Goal: Task Accomplishment & Management: Use online tool/utility

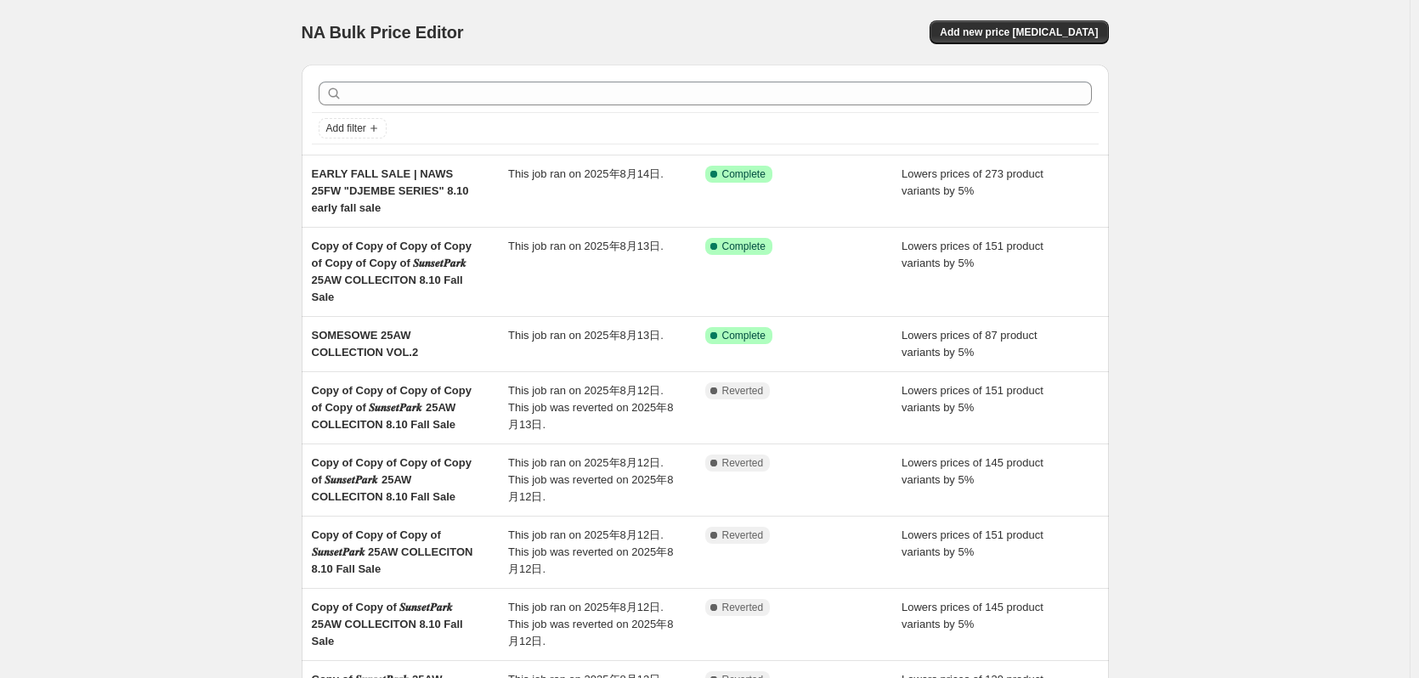
drag, startPoint x: 959, startPoint y: 363, endPoint x: 1333, endPoint y: 428, distance: 380.4
click at [1346, 432] on div "NA Bulk Price Editor. This page is ready NA Bulk Price Editor Add new price [ME…" at bounding box center [705, 514] width 1410 height 1028
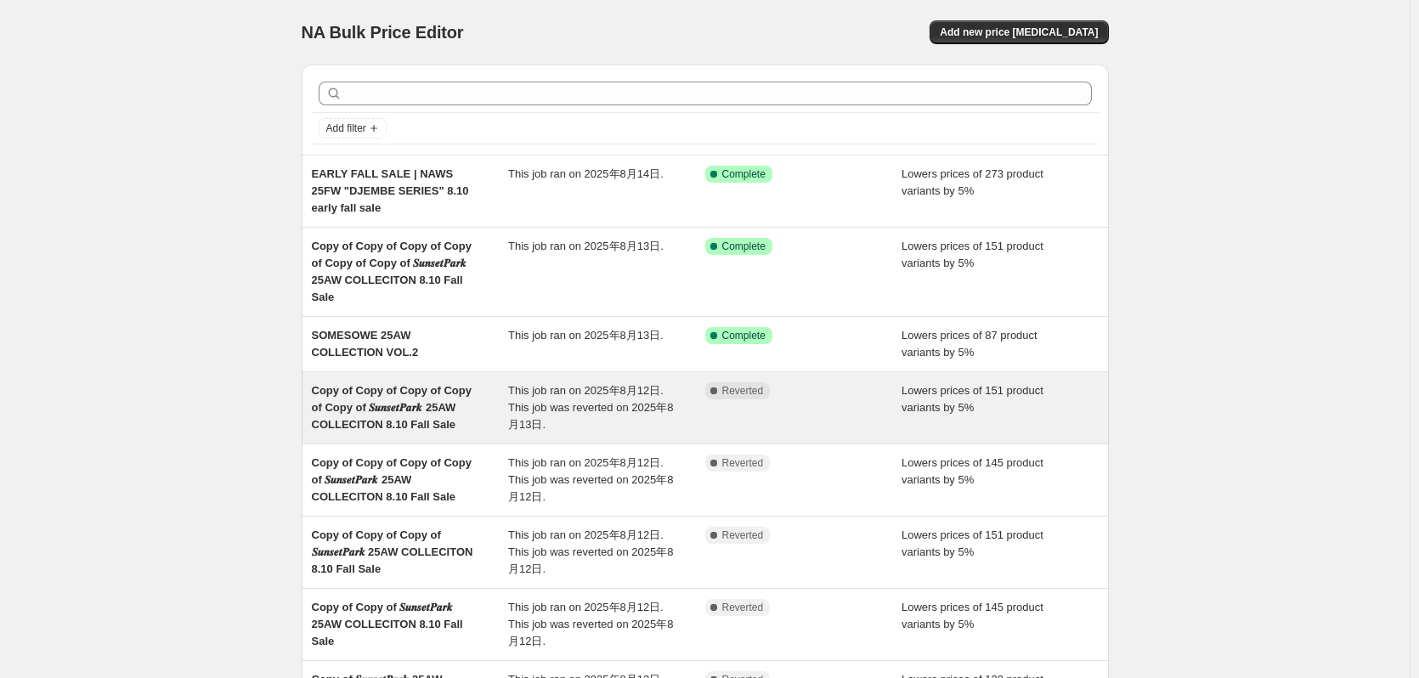
click at [971, 384] on span "Lowers prices of 151 product variants by 5%" at bounding box center [973, 399] width 142 height 30
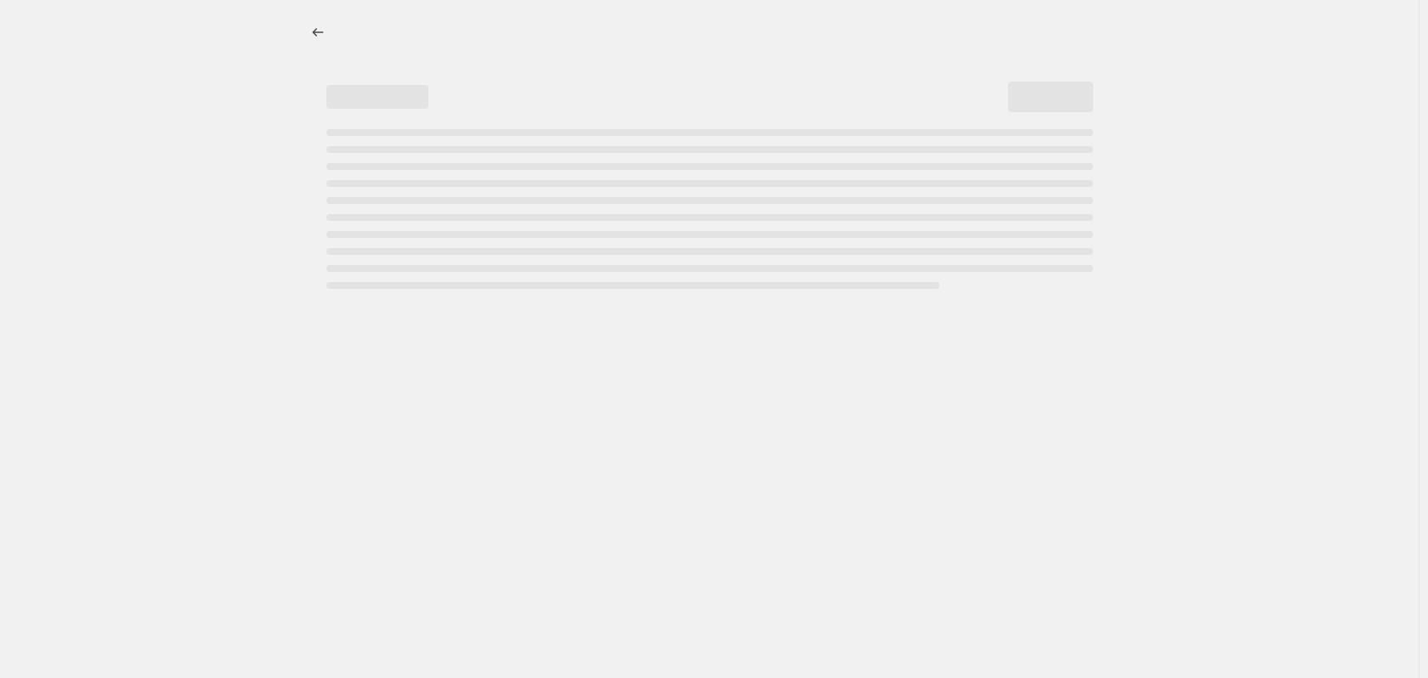
select select "percentage"
select select "collection"
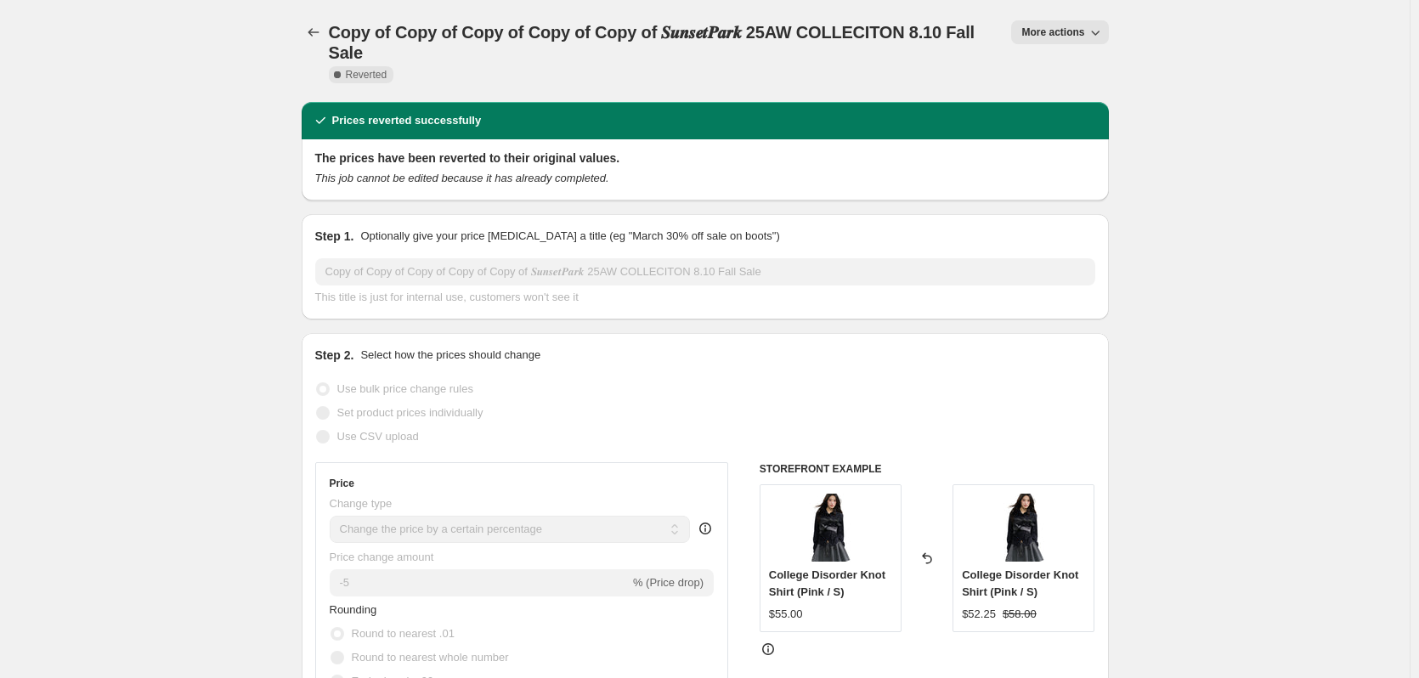
click at [1104, 25] on icon "button" at bounding box center [1095, 32] width 17 height 17
click at [1069, 128] on span "Delete job" at bounding box center [1054, 125] width 50 height 13
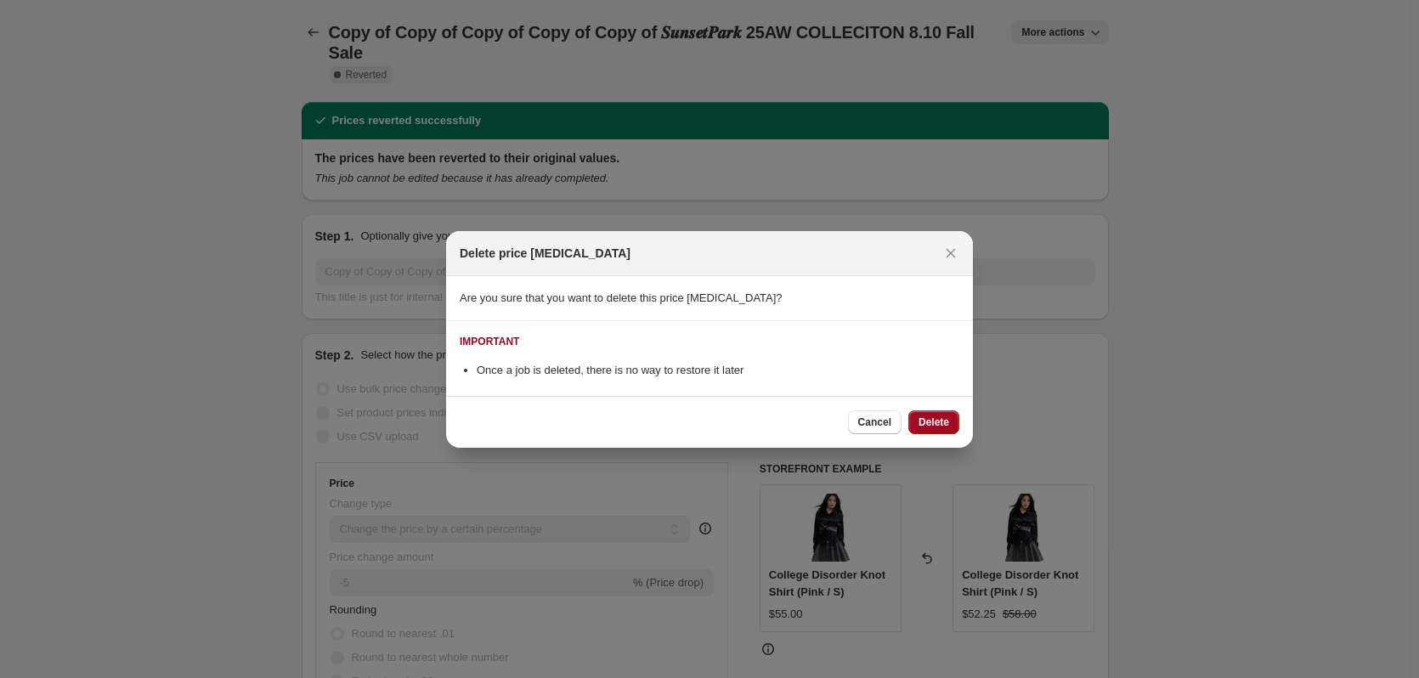
click at [939, 426] on span "Delete" at bounding box center [934, 423] width 31 height 14
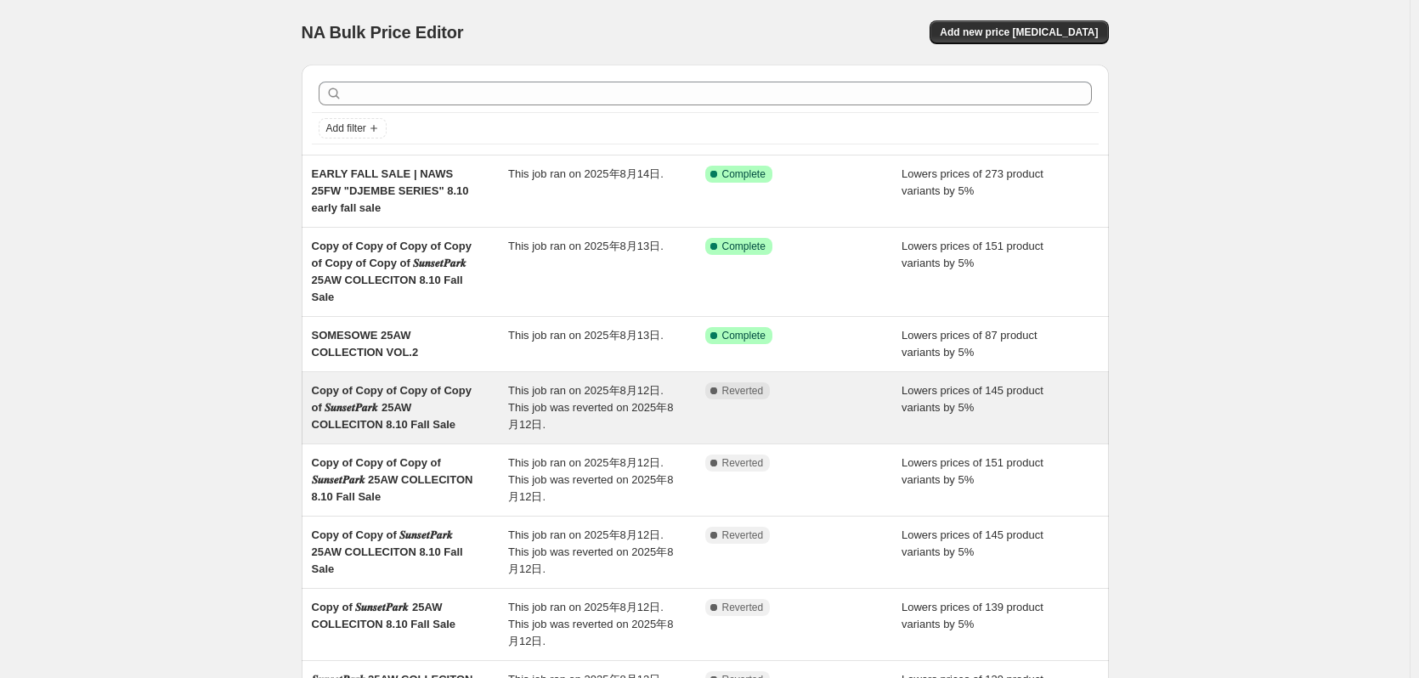
click at [877, 388] on div "Complete Reverted" at bounding box center [803, 407] width 197 height 51
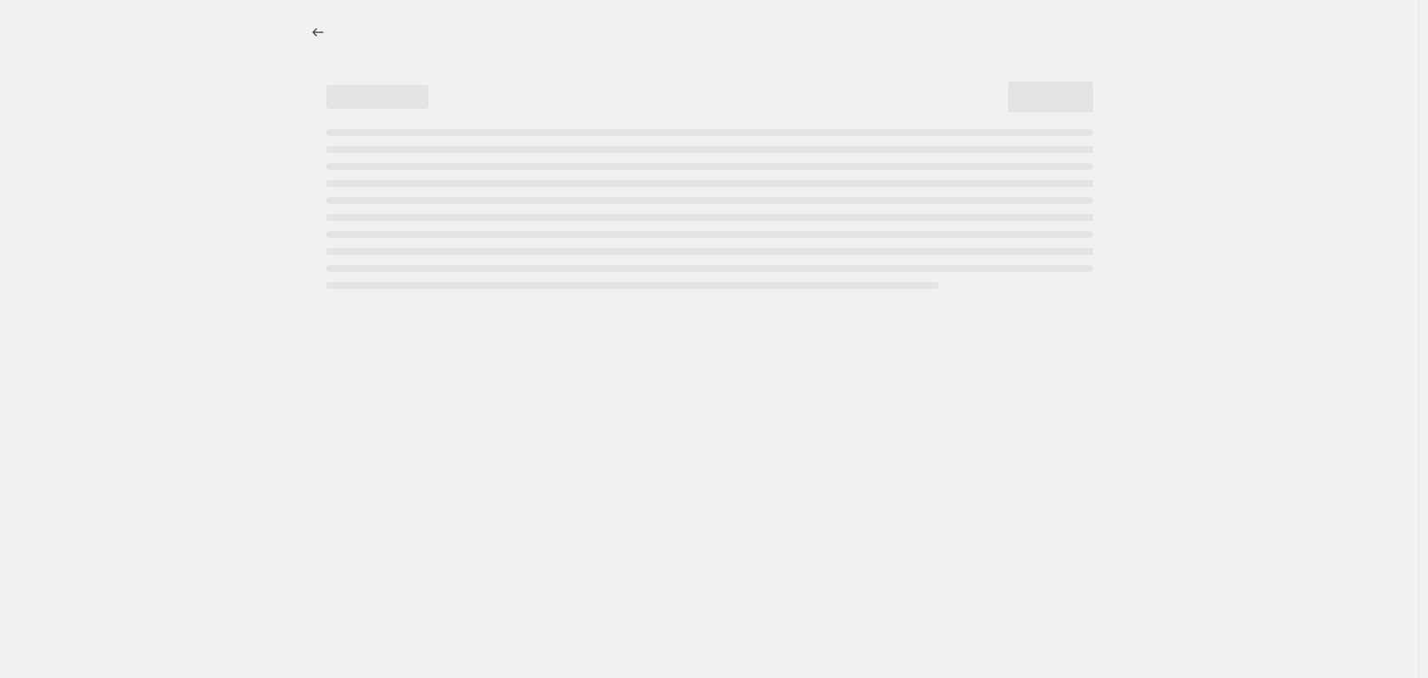
select select "percentage"
select select "collection"
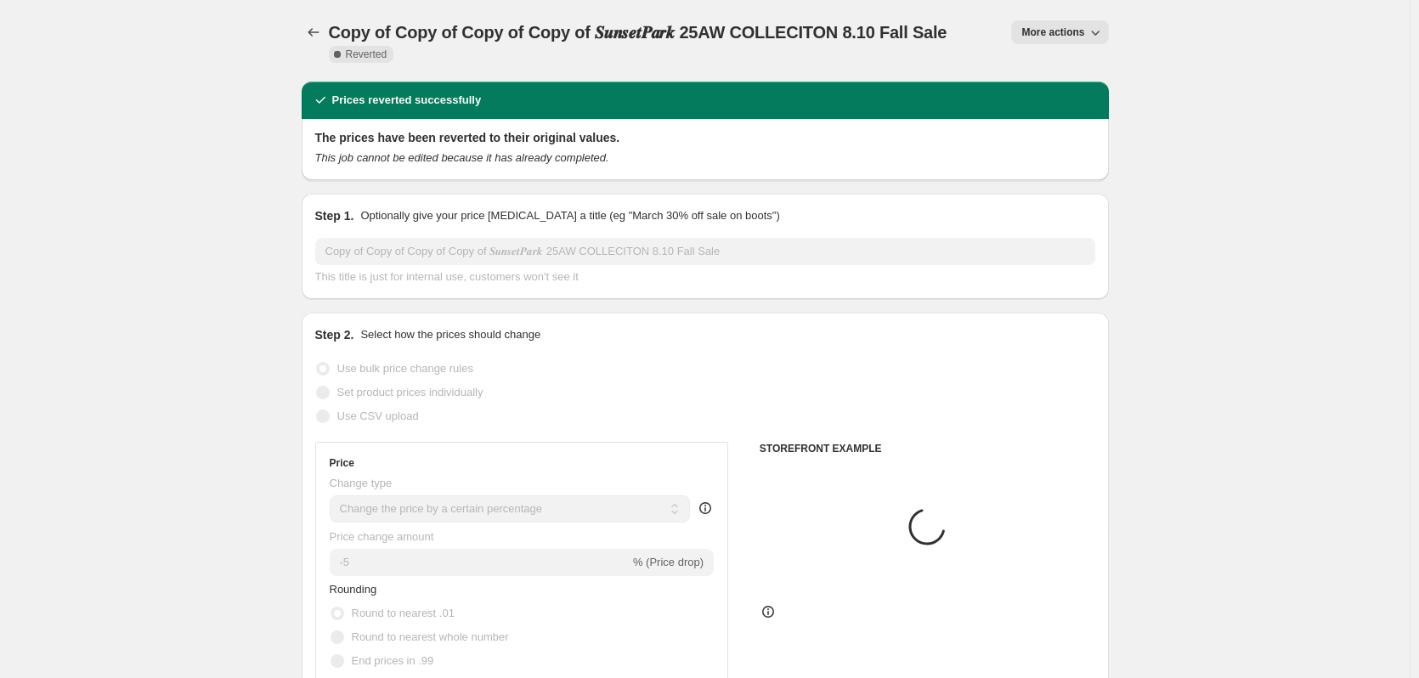
click at [1095, 42] on button "More actions" at bounding box center [1059, 32] width 97 height 24
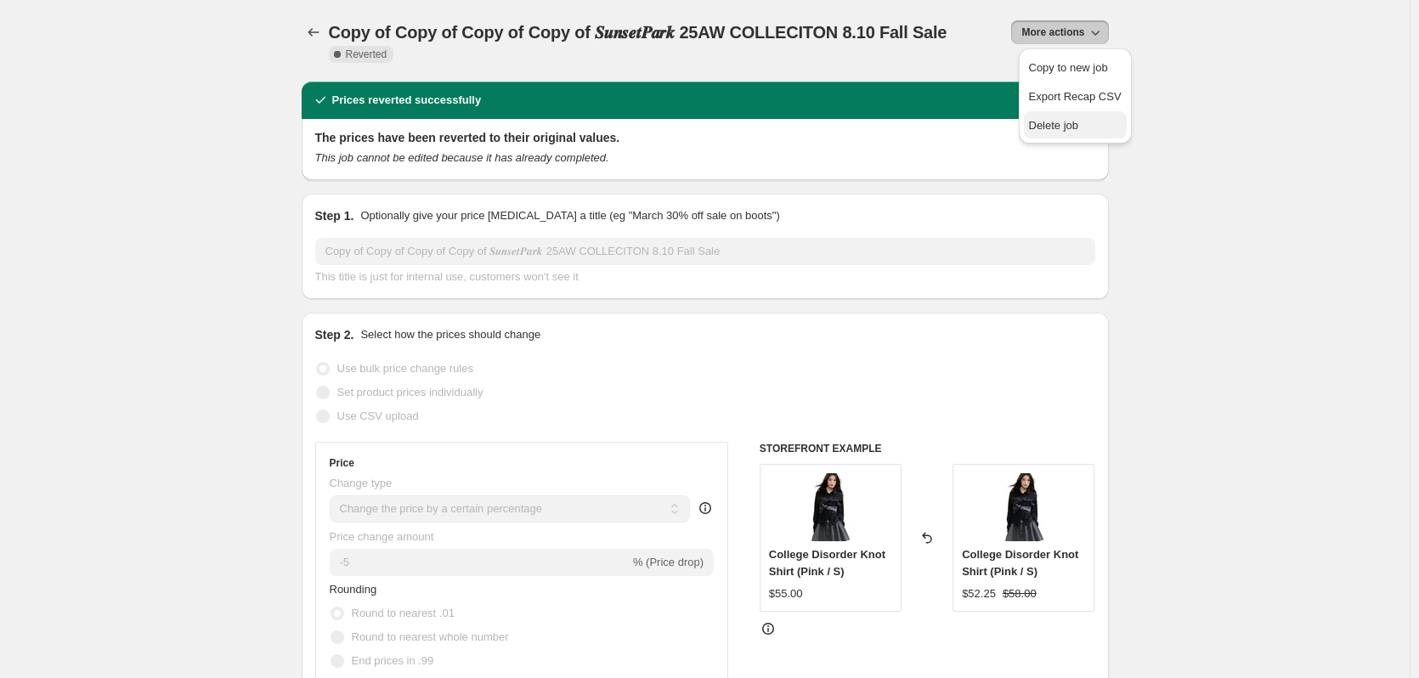
click at [1076, 131] on span "Delete job" at bounding box center [1054, 125] width 50 height 13
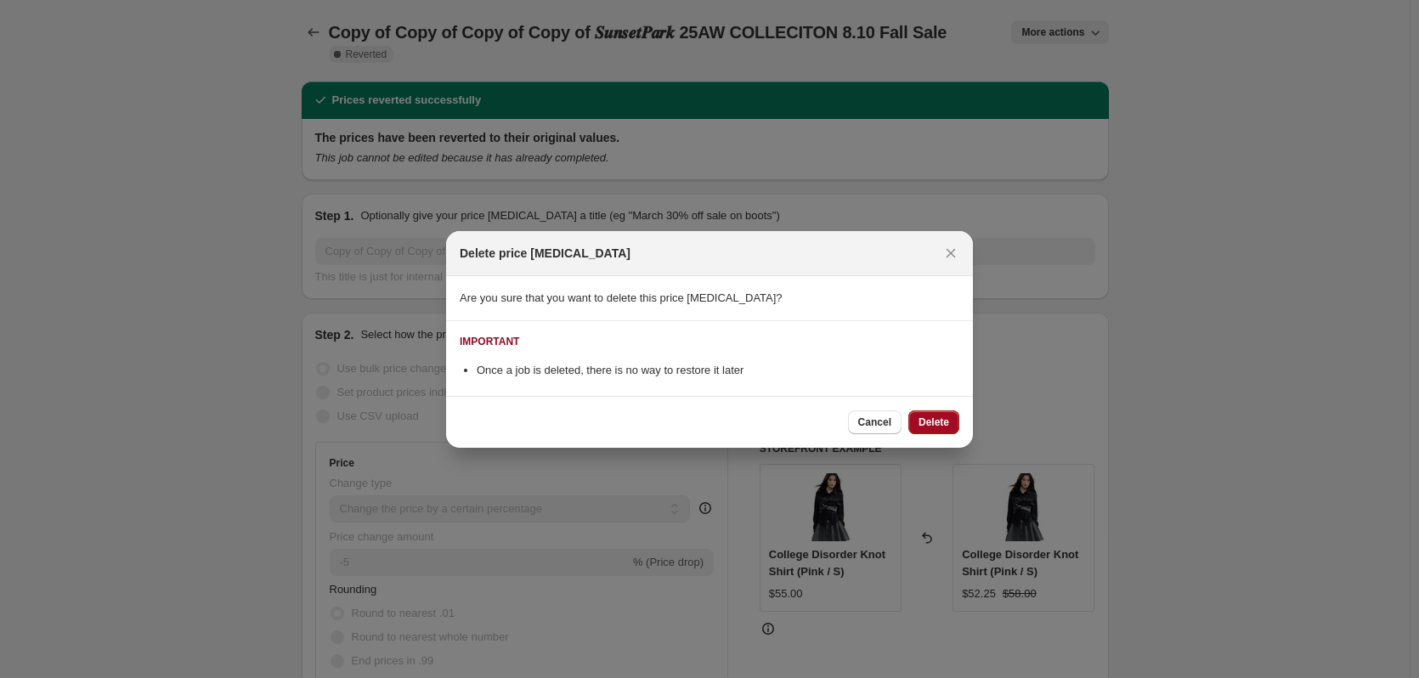
click at [946, 418] on span "Delete" at bounding box center [934, 423] width 31 height 14
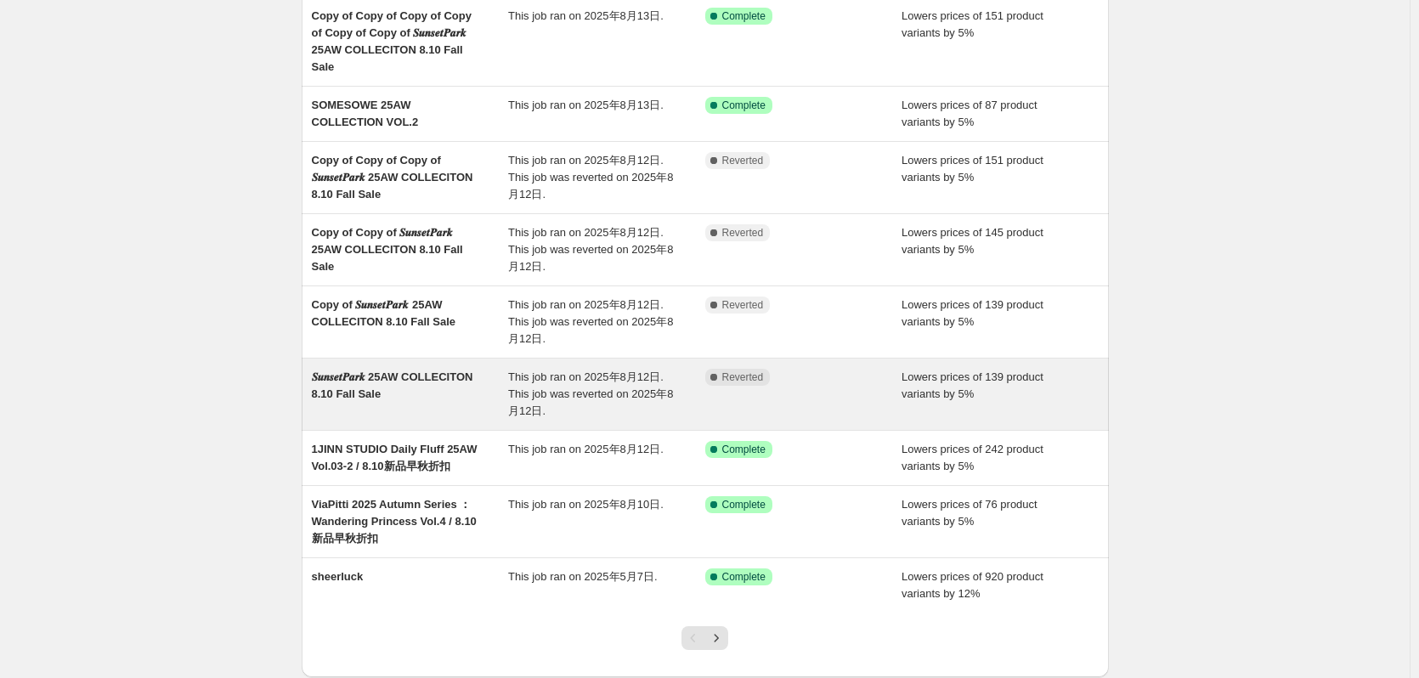
scroll to position [255, 0]
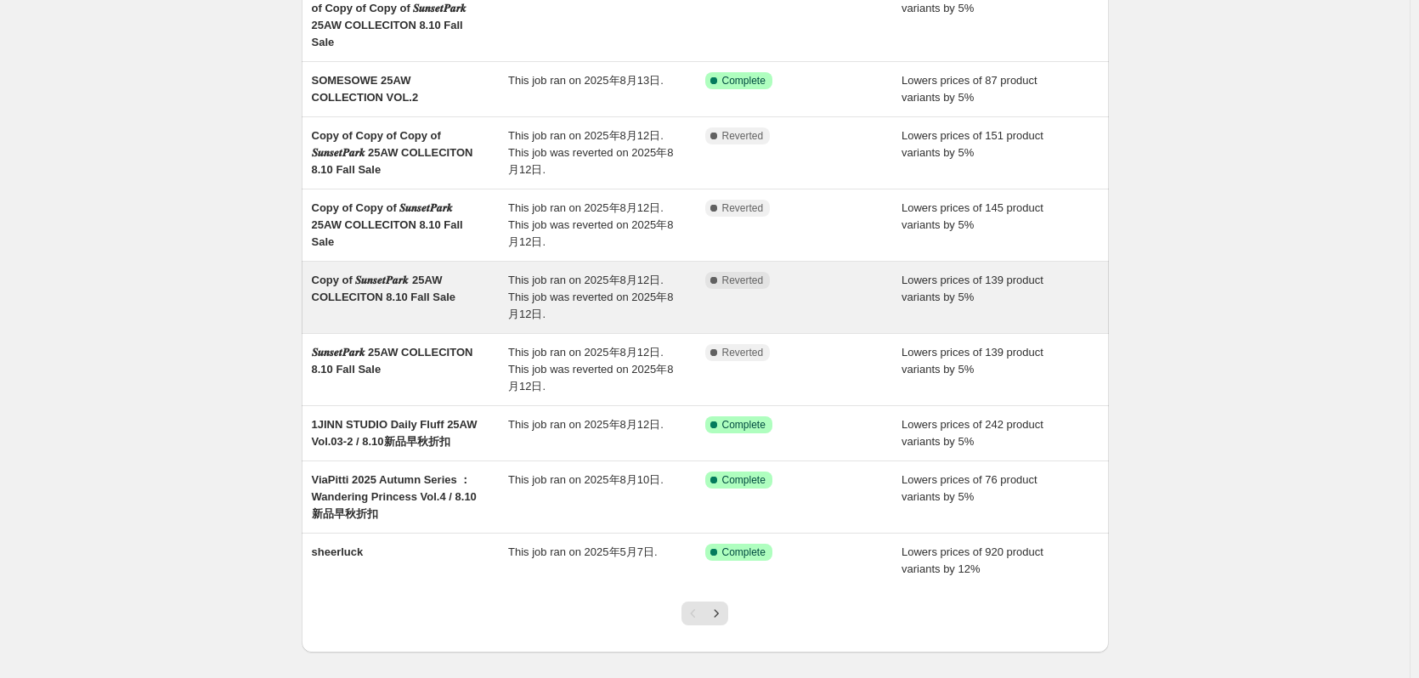
click at [821, 274] on div "Complete Reverted" at bounding box center [803, 297] width 197 height 51
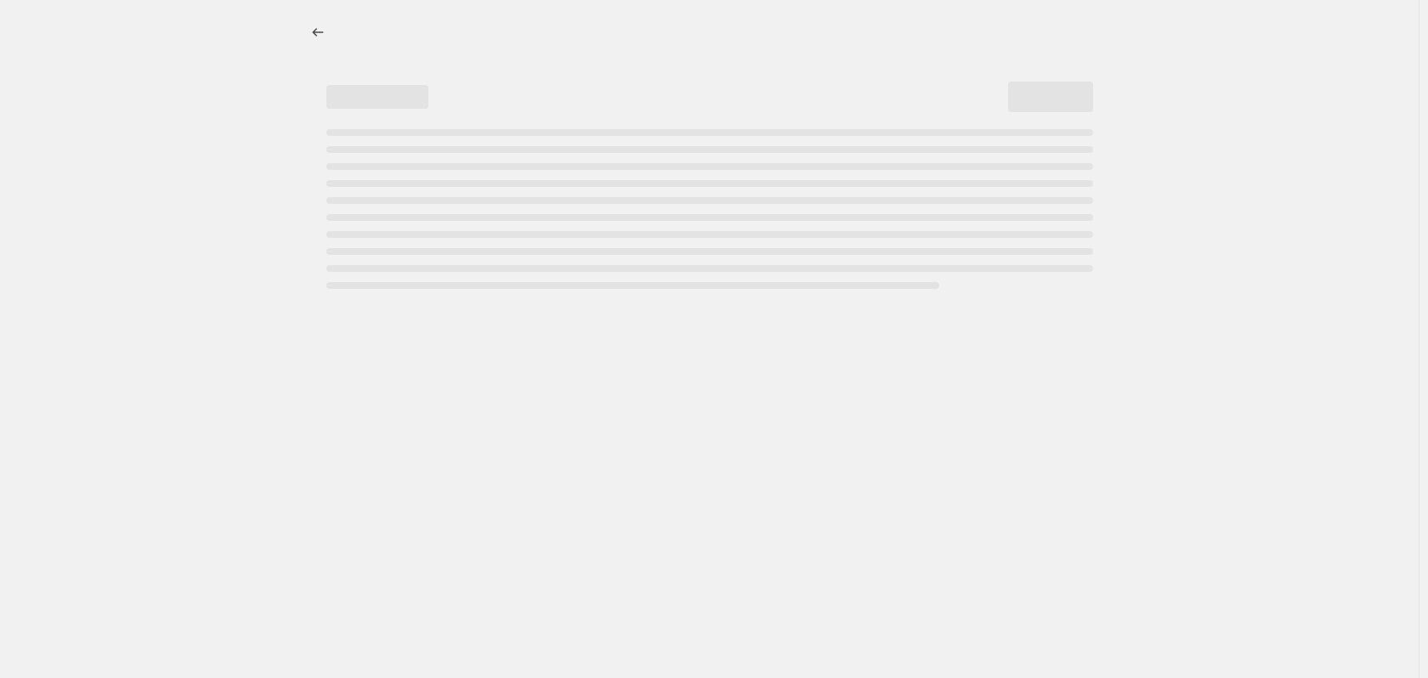
select select "percentage"
select select "collection"
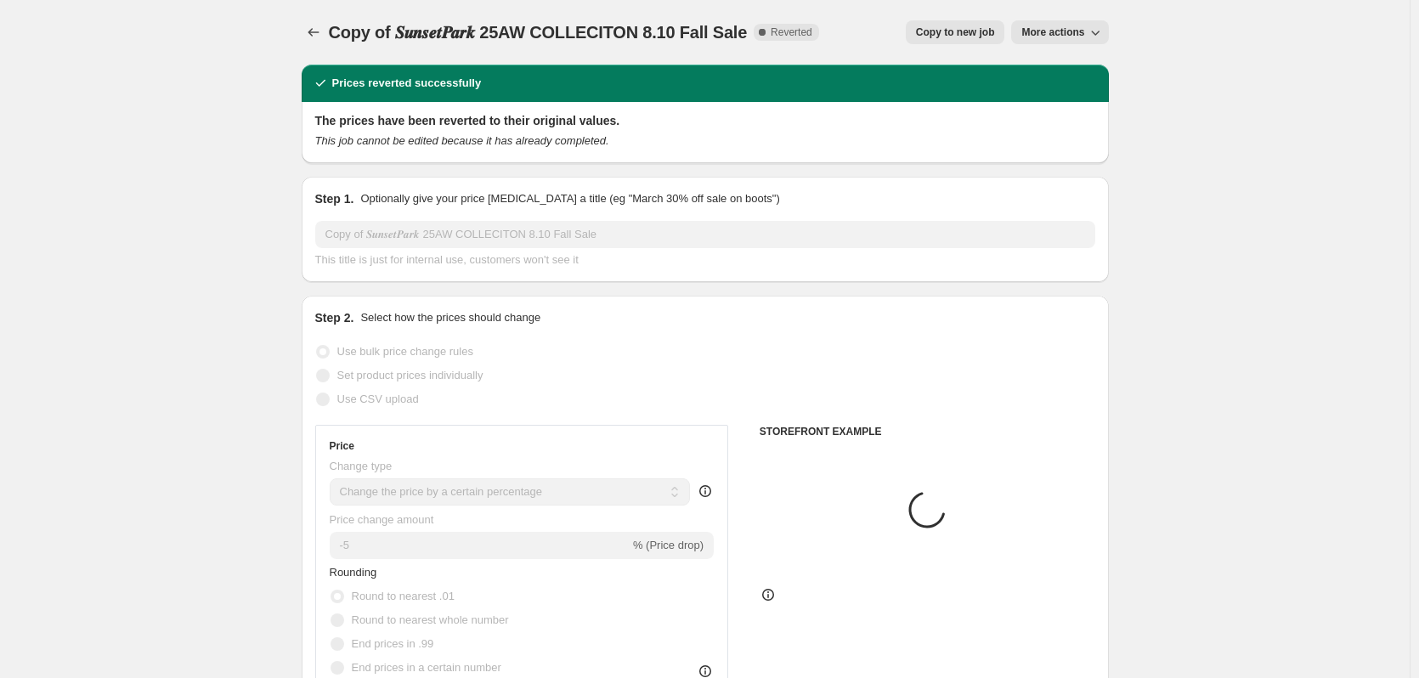
click at [1097, 39] on icon "button" at bounding box center [1095, 32] width 17 height 17
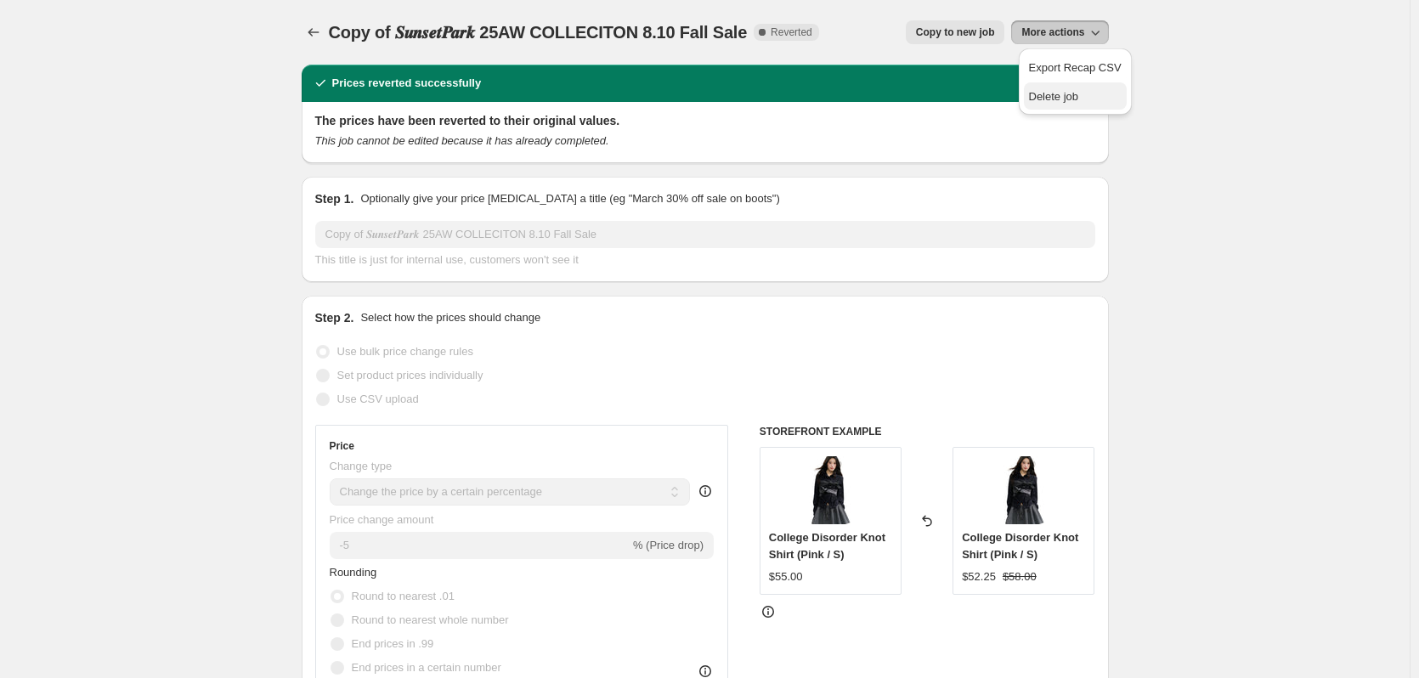
click at [1065, 103] on span "Delete job" at bounding box center [1054, 96] width 50 height 13
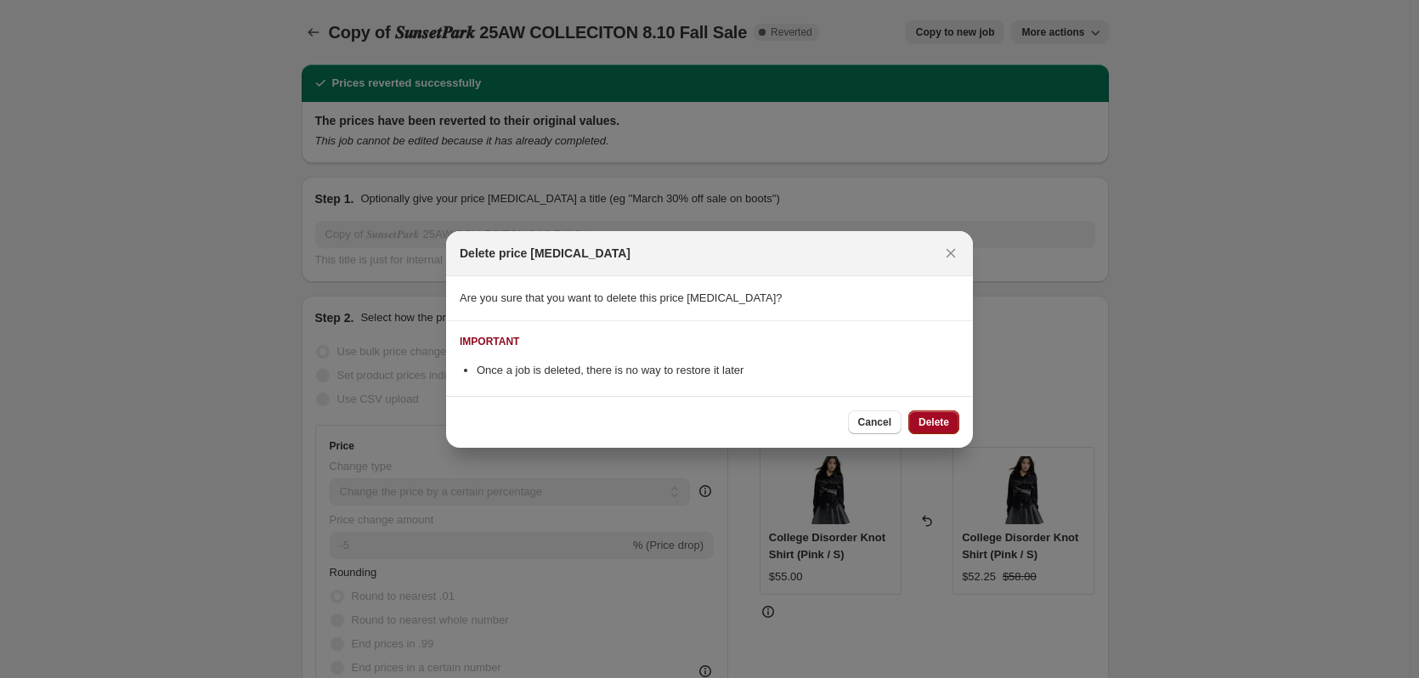
click at [948, 421] on span "Delete" at bounding box center [934, 423] width 31 height 14
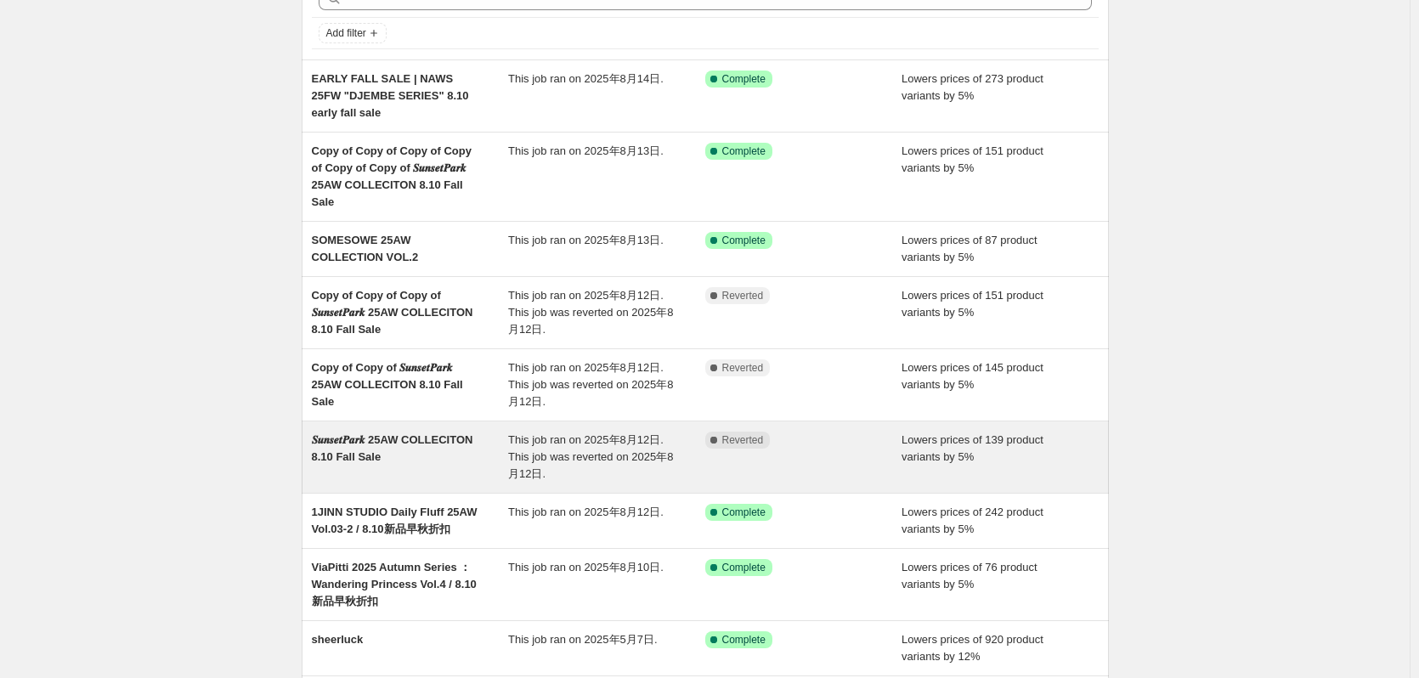
scroll to position [255, 0]
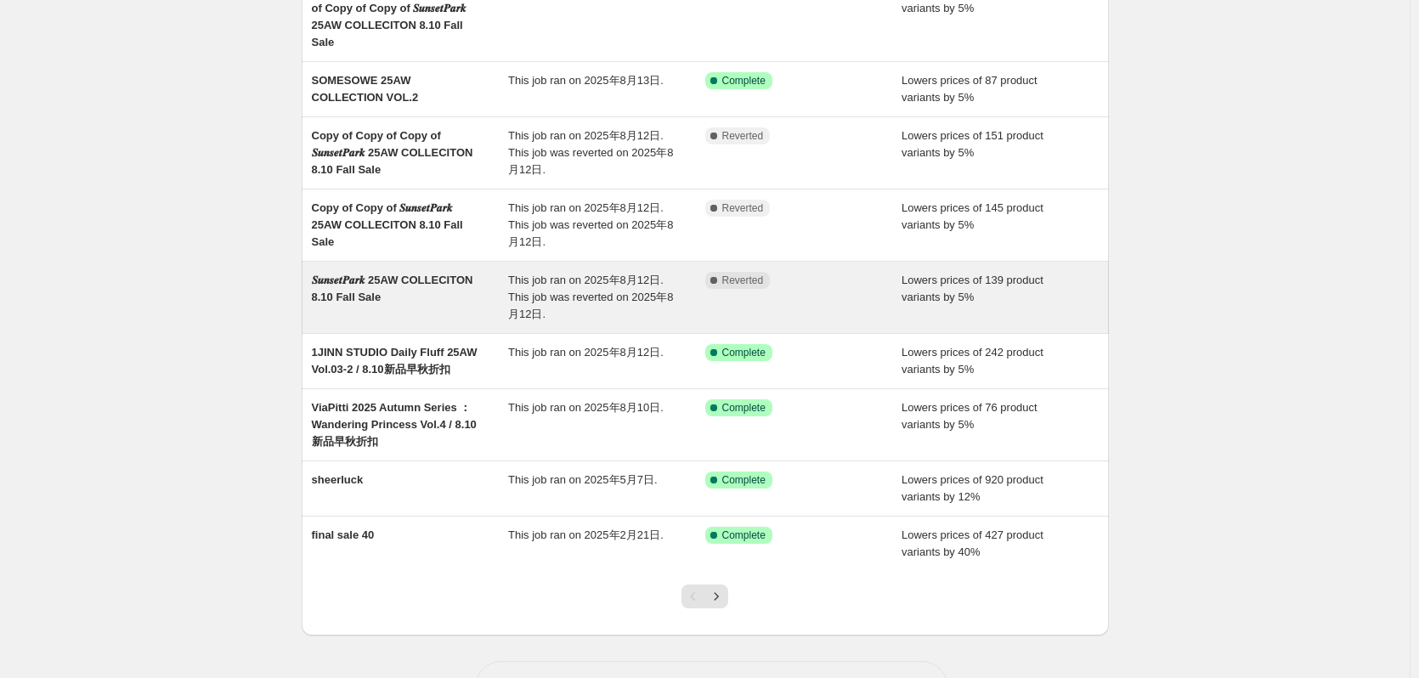
click at [540, 277] on span "This job ran on 2025年8月12日. This job was reverted on 2025年8月12日." at bounding box center [590, 297] width 165 height 47
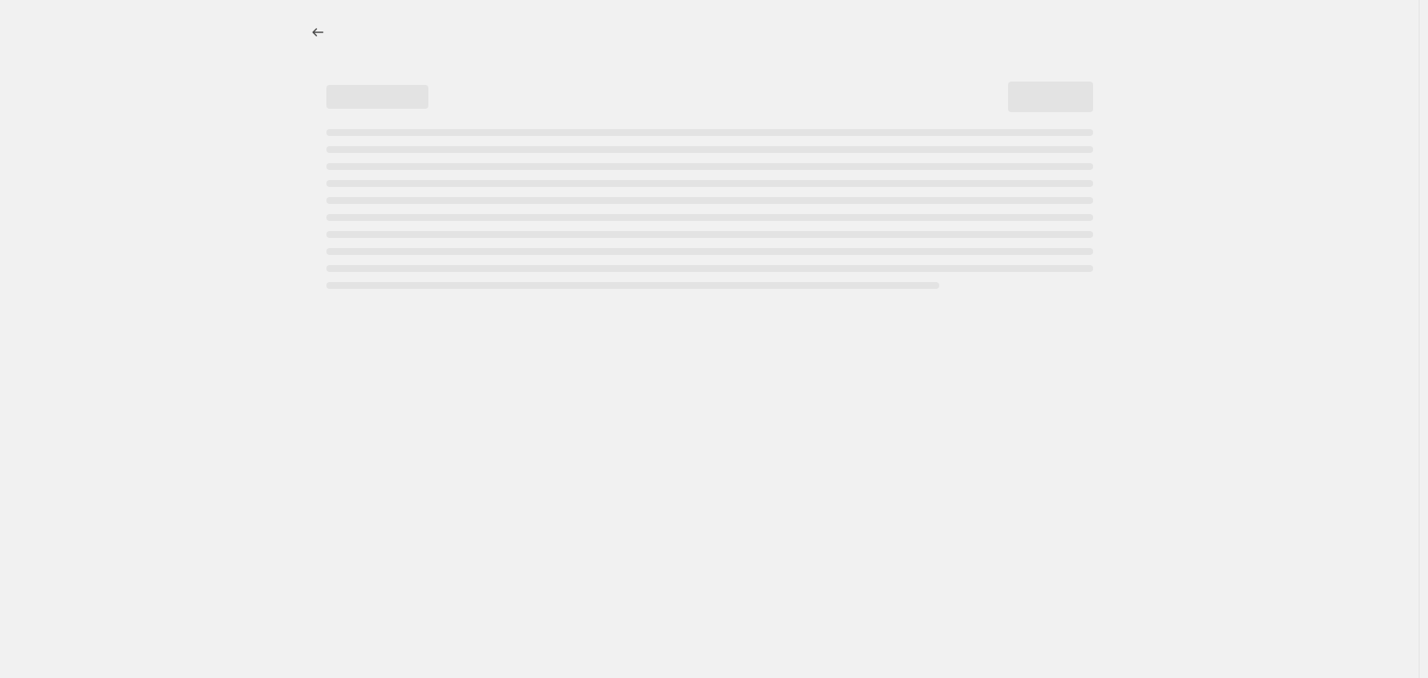
select select "percentage"
select select "collection"
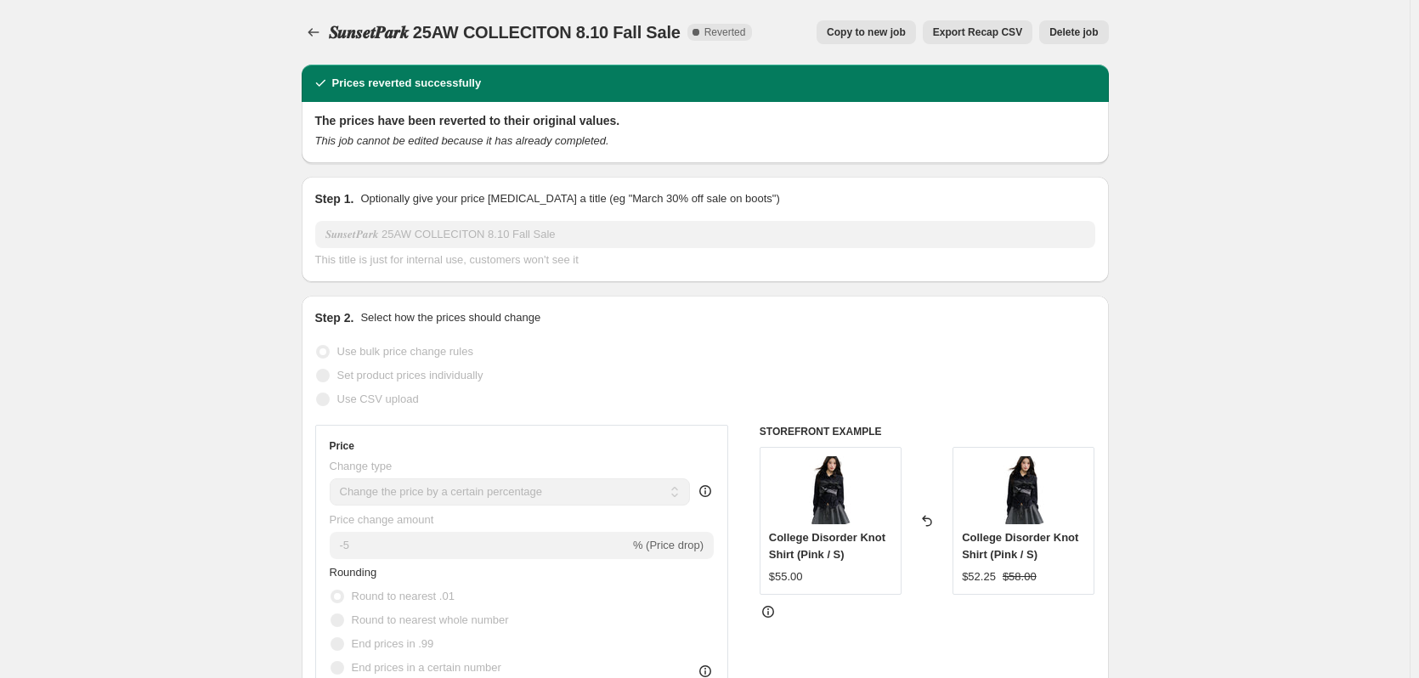
click at [1067, 37] on span "Delete job" at bounding box center [1074, 32] width 48 height 14
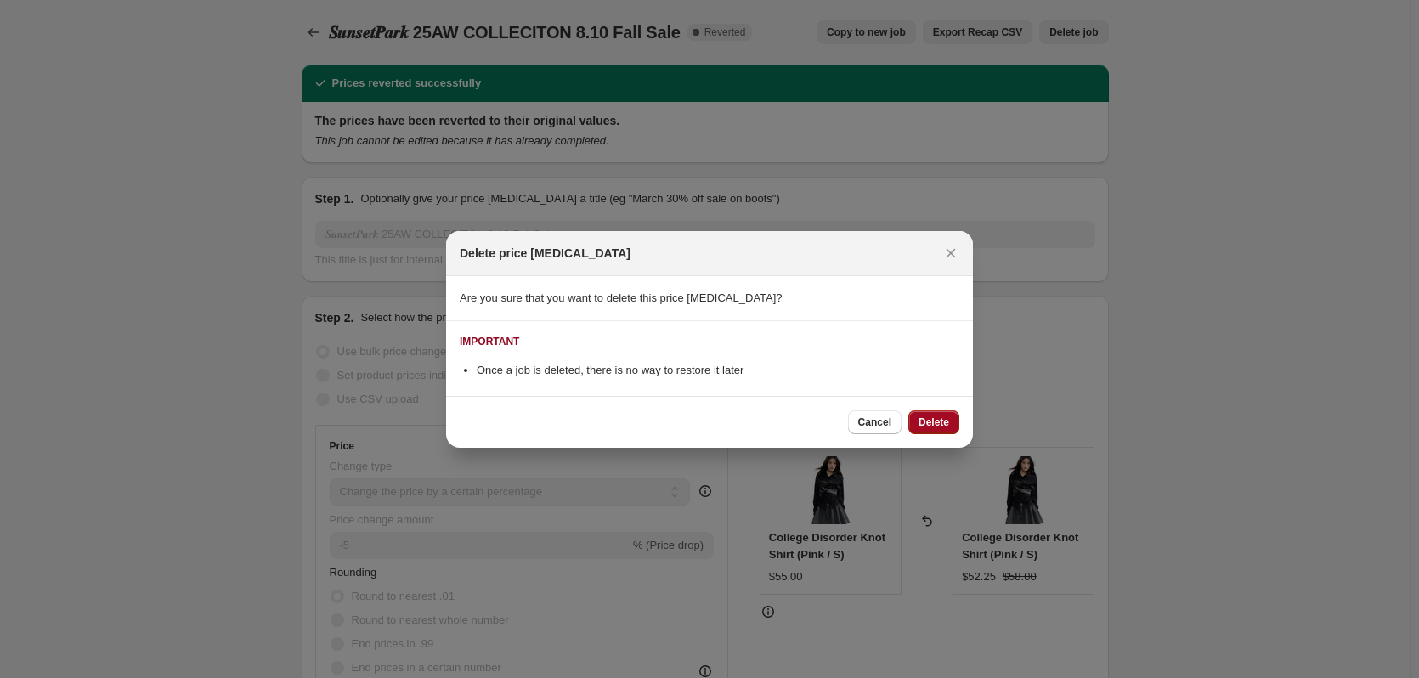
click at [936, 411] on button "Delete" at bounding box center [933, 422] width 51 height 24
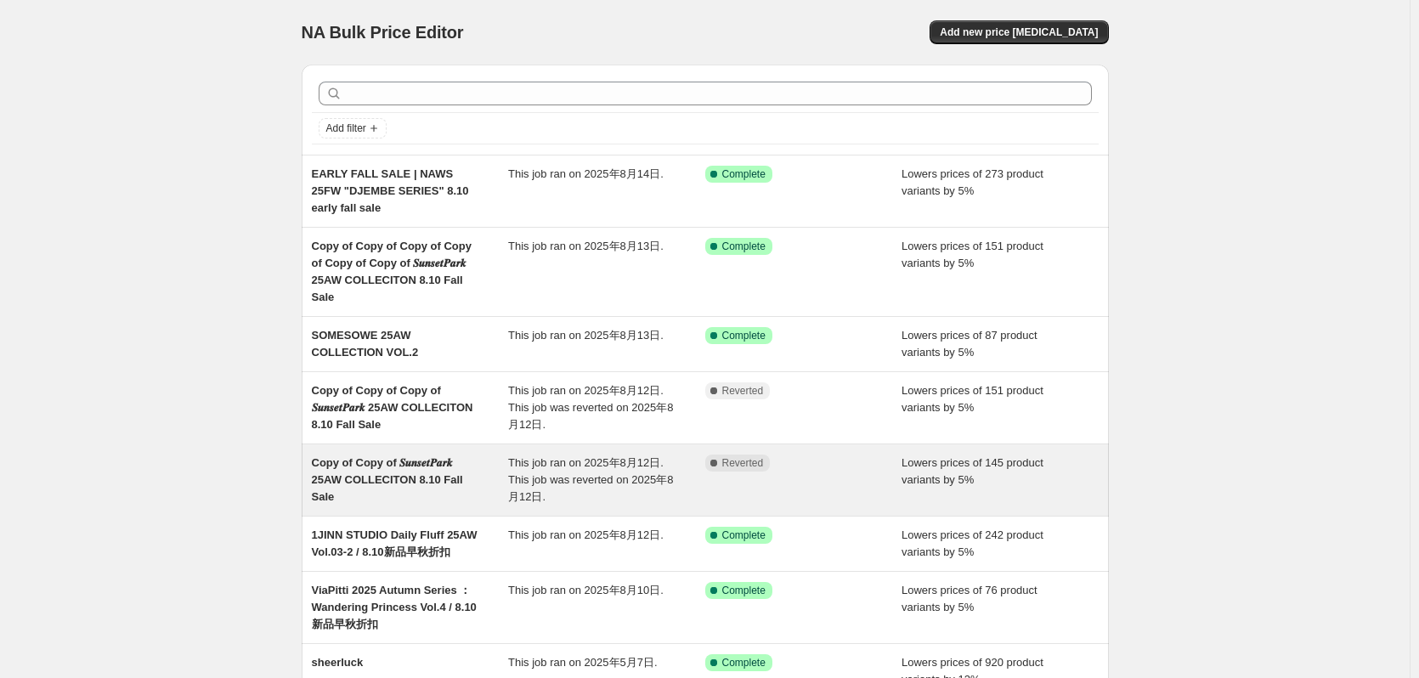
click at [787, 444] on div "Copy of Copy of 𝑺𝒖𝒏𝒔𝒆𝒕𝑷𝒂𝒓𝒌 25AW COLLECITON 8.10 Fall Sale This job ran on 2025年…" at bounding box center [705, 479] width 807 height 71
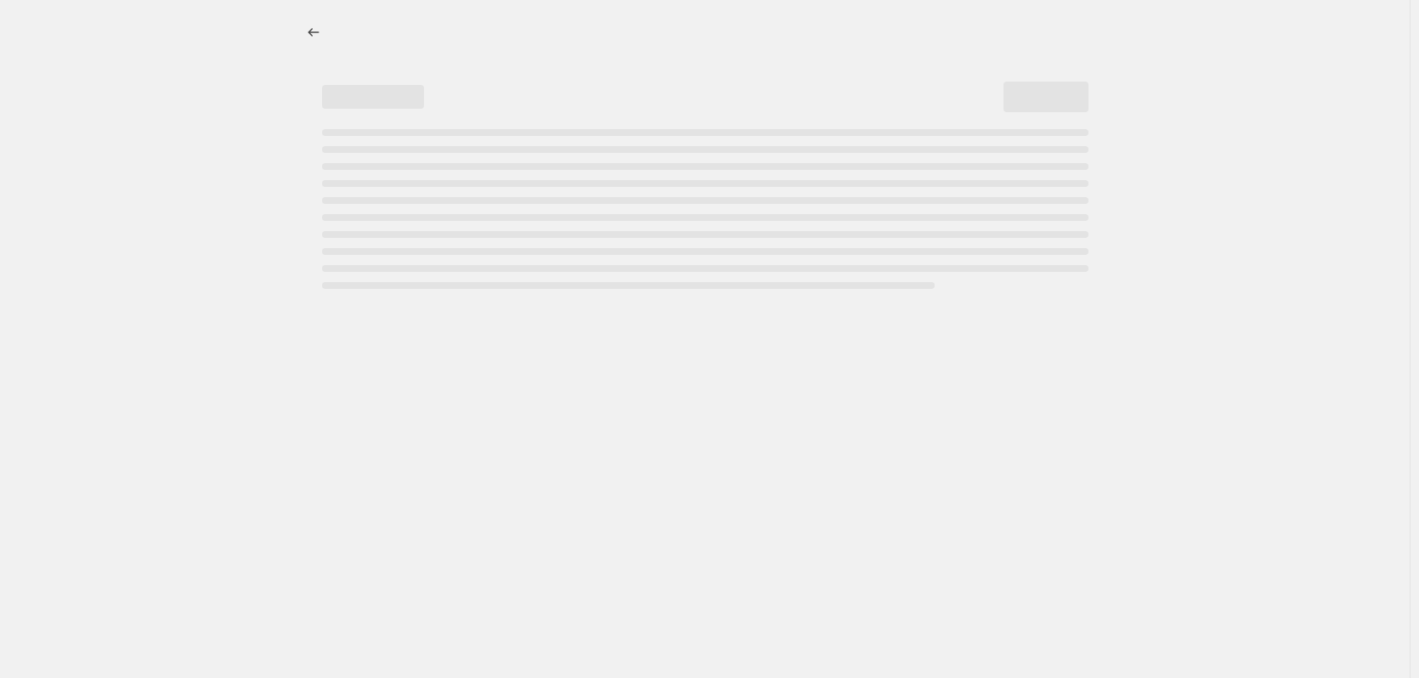
select select "percentage"
select select "collection"
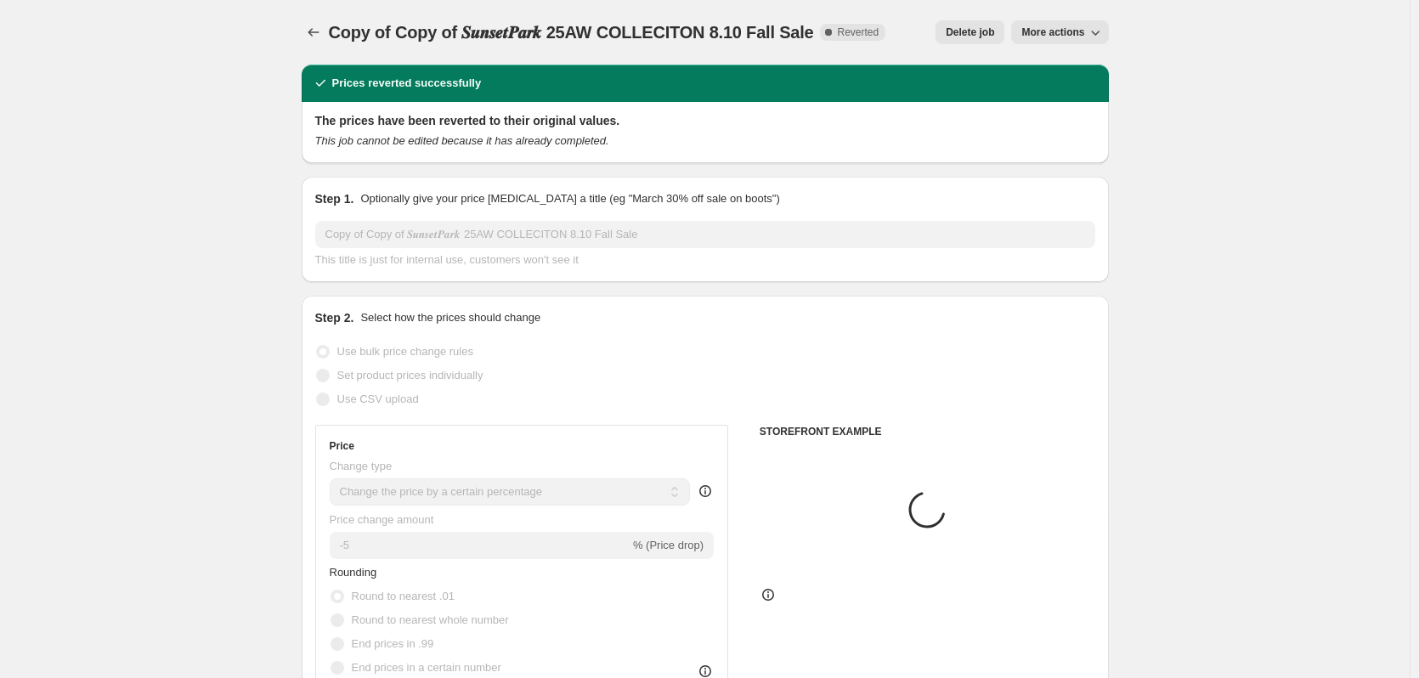
click at [1095, 33] on icon "button" at bounding box center [1095, 32] width 17 height 17
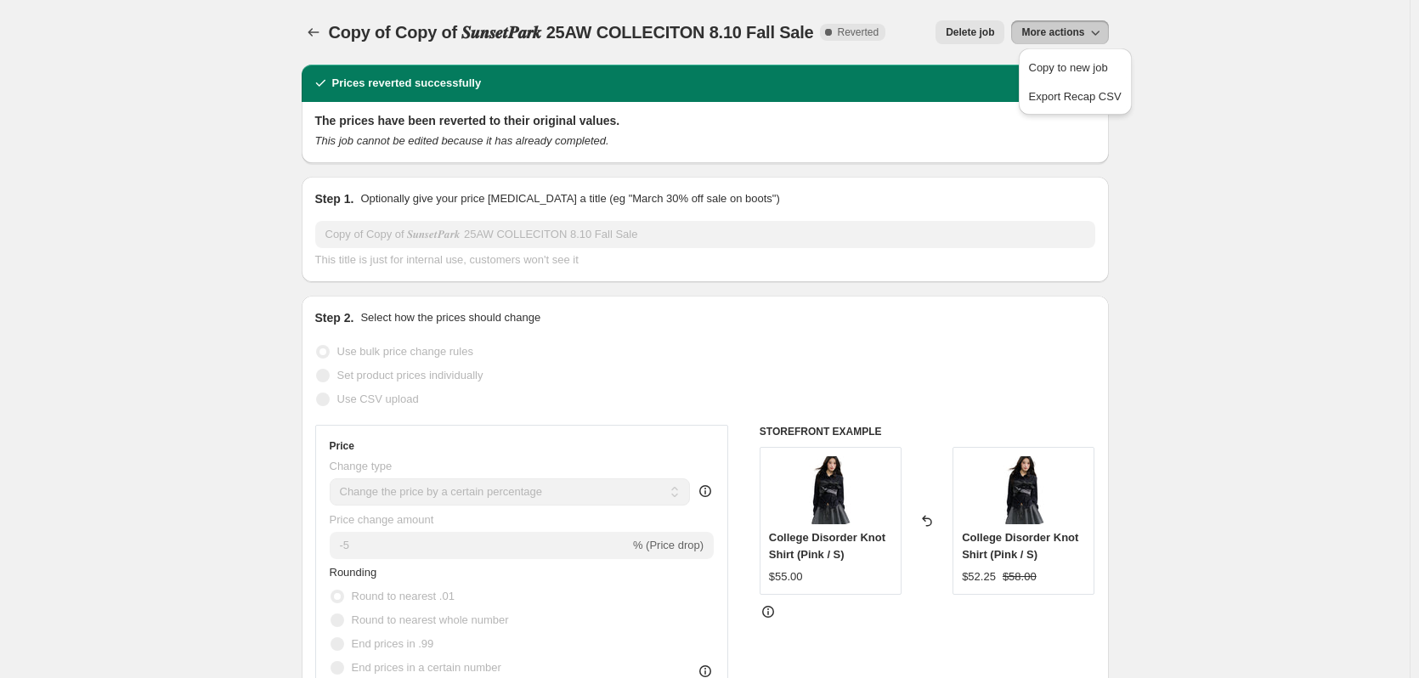
click at [972, 27] on span "Delete job" at bounding box center [970, 32] width 48 height 14
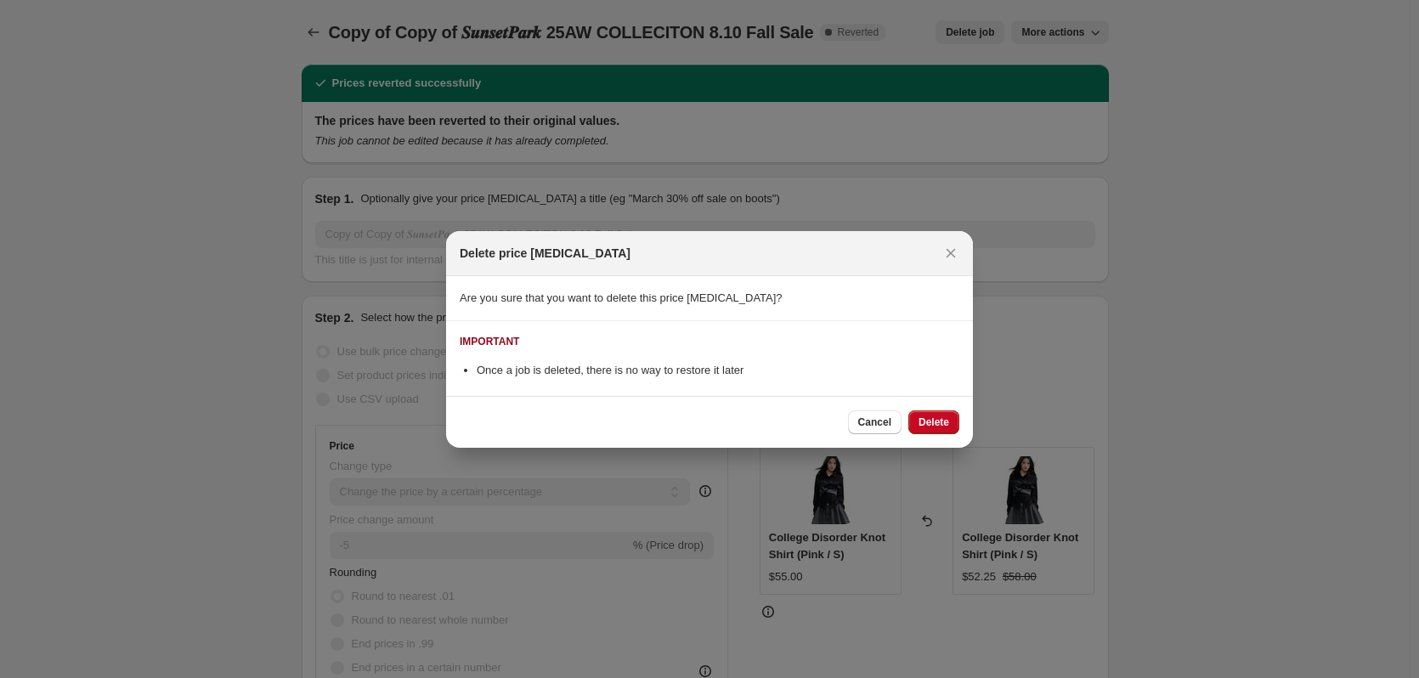
click at [947, 439] on div "Cancel Delete" at bounding box center [709, 422] width 527 height 52
click at [930, 423] on span "Delete" at bounding box center [934, 423] width 31 height 14
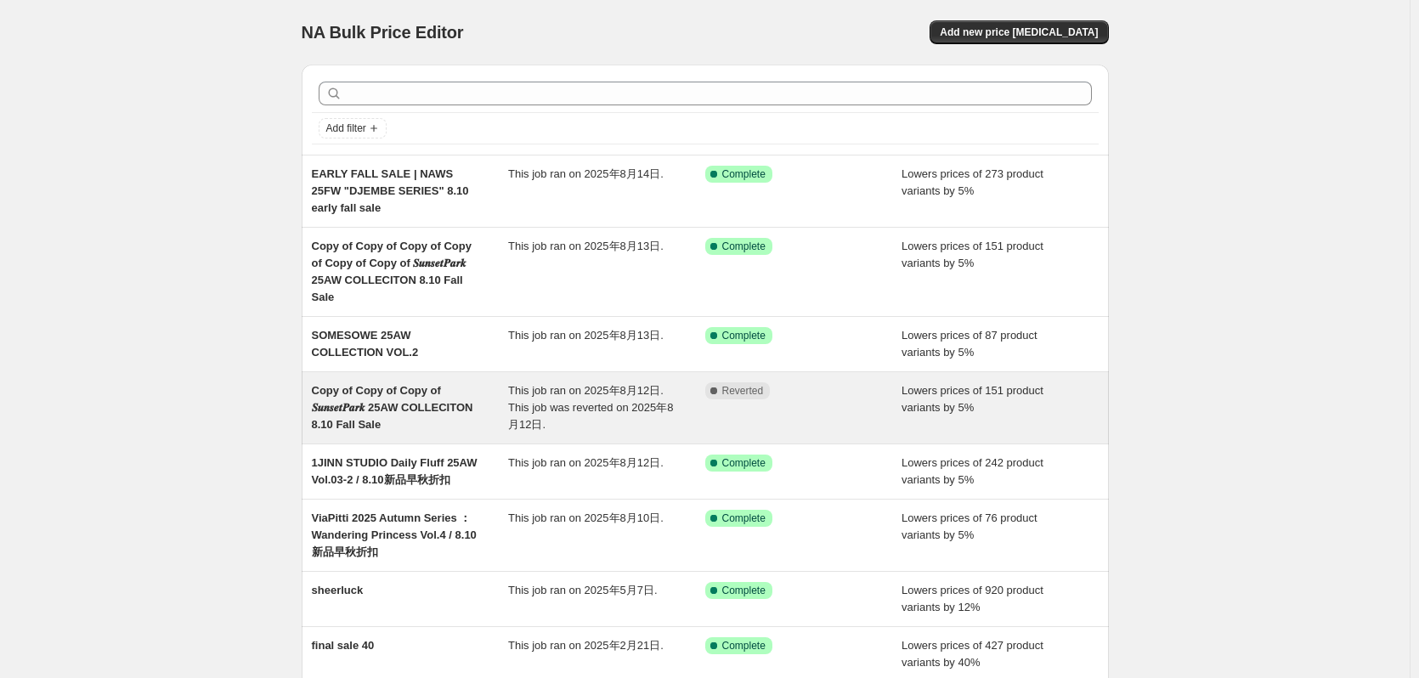
click at [641, 384] on span "This job ran on 2025年8月12日. This job was reverted on 2025年8月12日." at bounding box center [590, 407] width 165 height 47
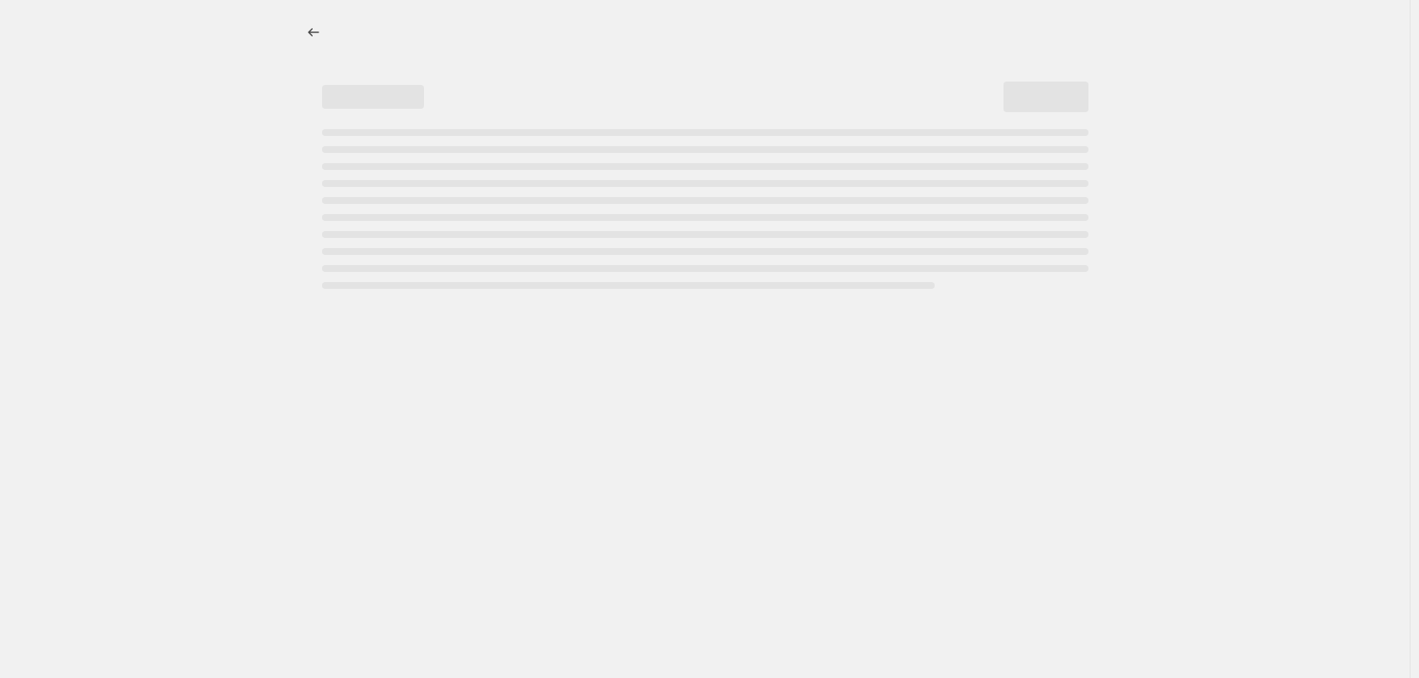
select select "percentage"
select select "collection"
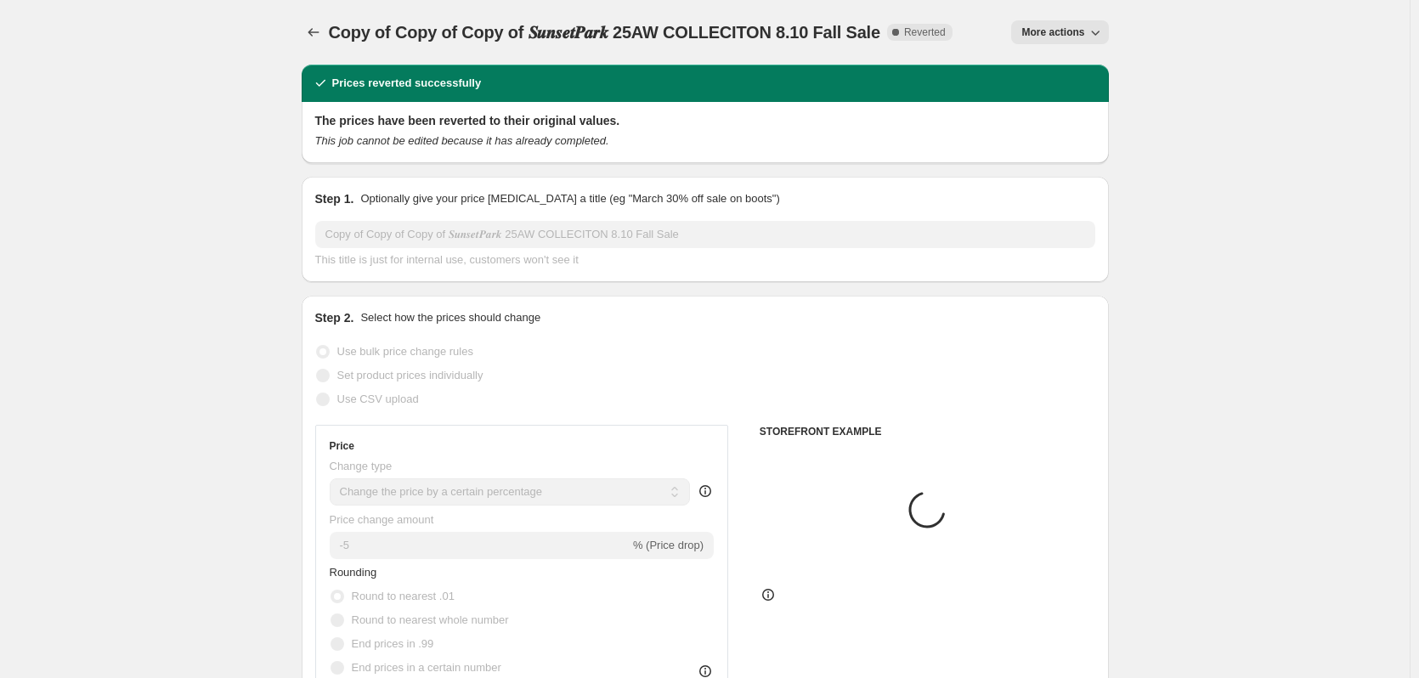
click at [1038, 35] on span "More actions" at bounding box center [1052, 32] width 63 height 14
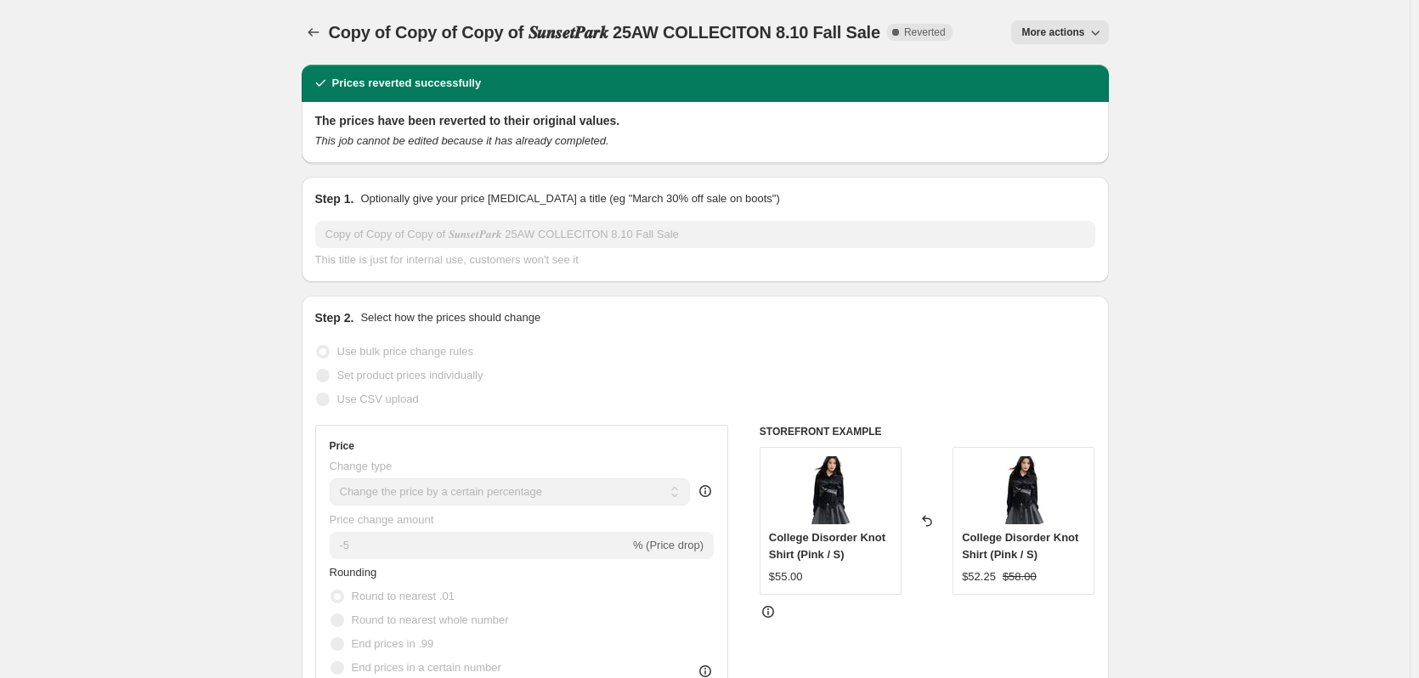
click at [1049, 33] on span "More actions" at bounding box center [1052, 32] width 63 height 14
click at [1044, 134] on button "Delete job" at bounding box center [1075, 124] width 103 height 27
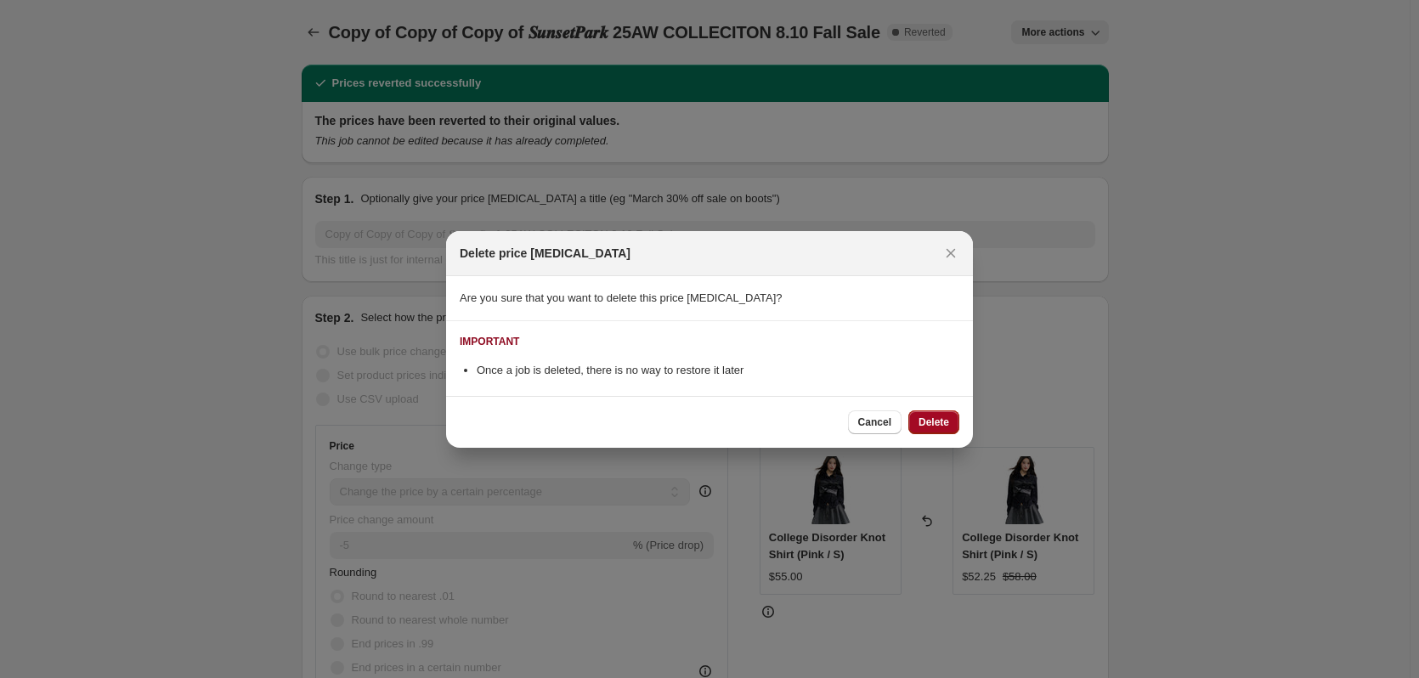
click at [932, 420] on span "Delete" at bounding box center [934, 423] width 31 height 14
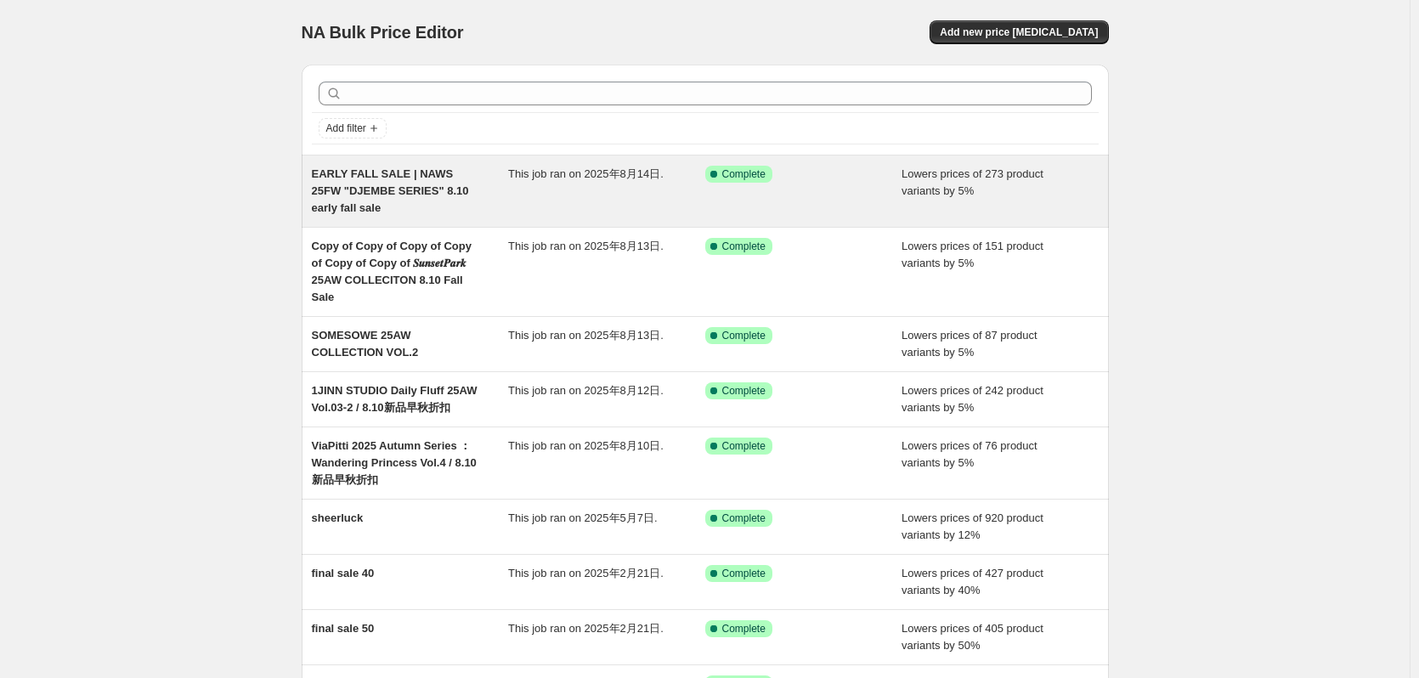
click at [656, 197] on div "This job ran on 2025年8月14日." at bounding box center [606, 191] width 197 height 51
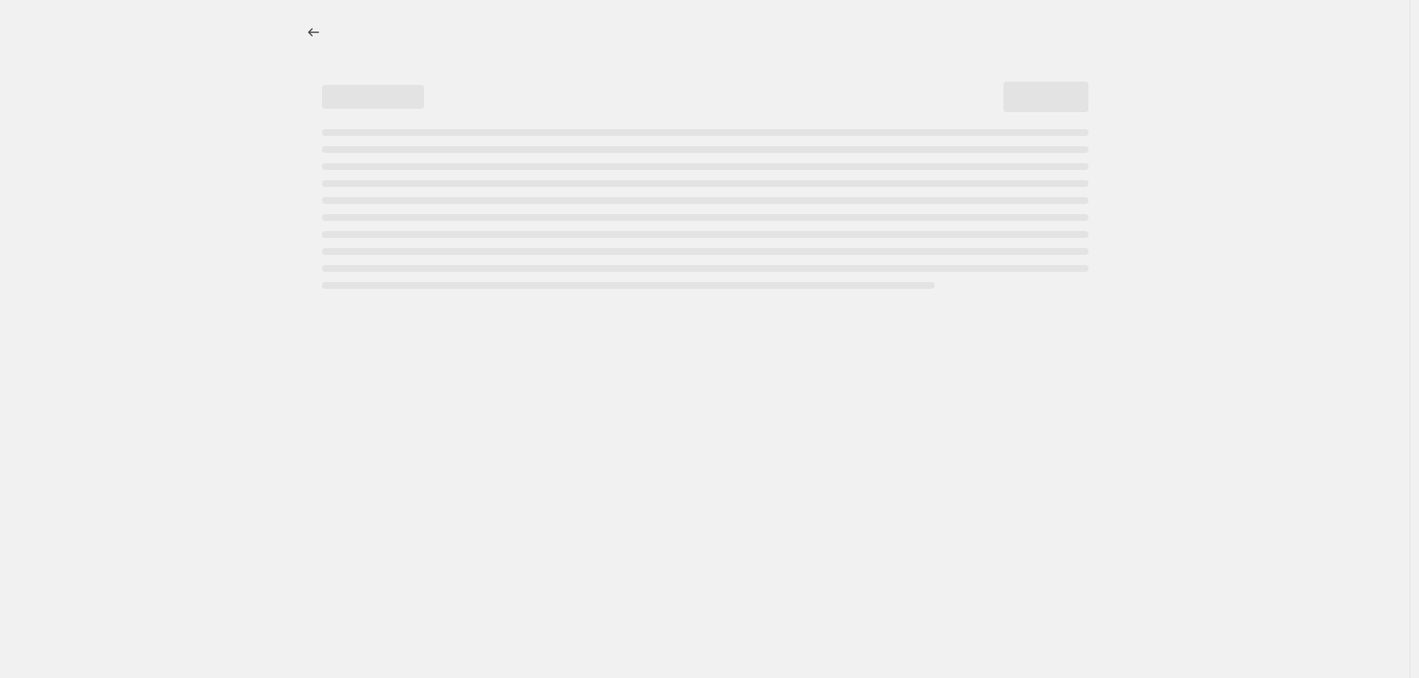
select select "percentage"
select select "collection"
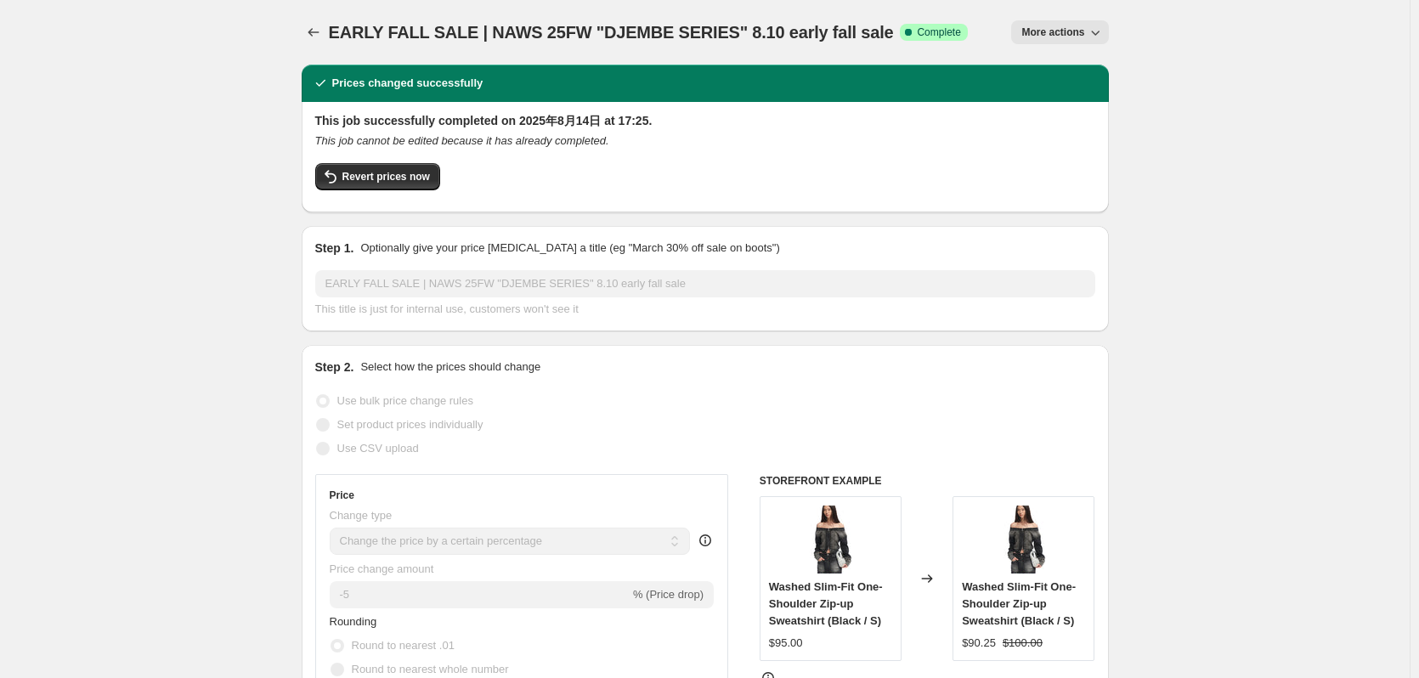
click at [1072, 33] on span "More actions" at bounding box center [1052, 32] width 63 height 14
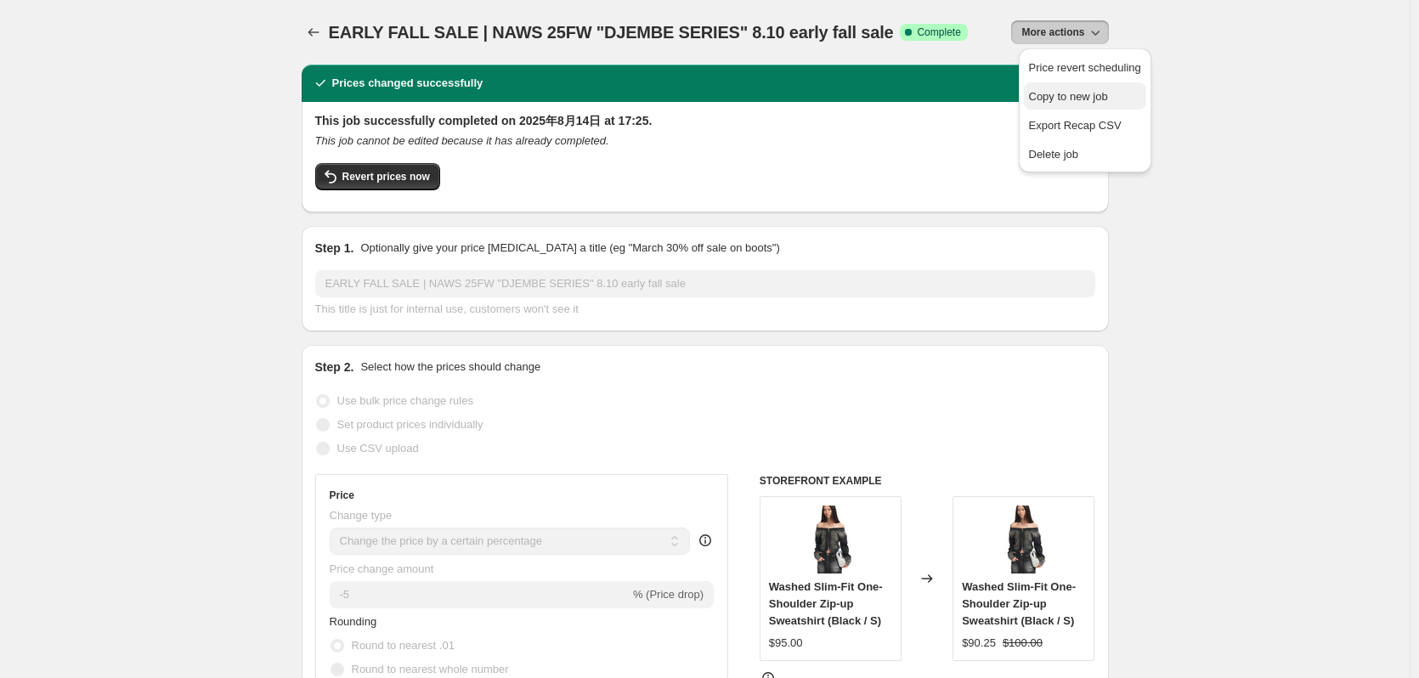
click at [1077, 92] on span "Copy to new job" at bounding box center [1068, 96] width 79 height 13
select select "percentage"
select select "collection"
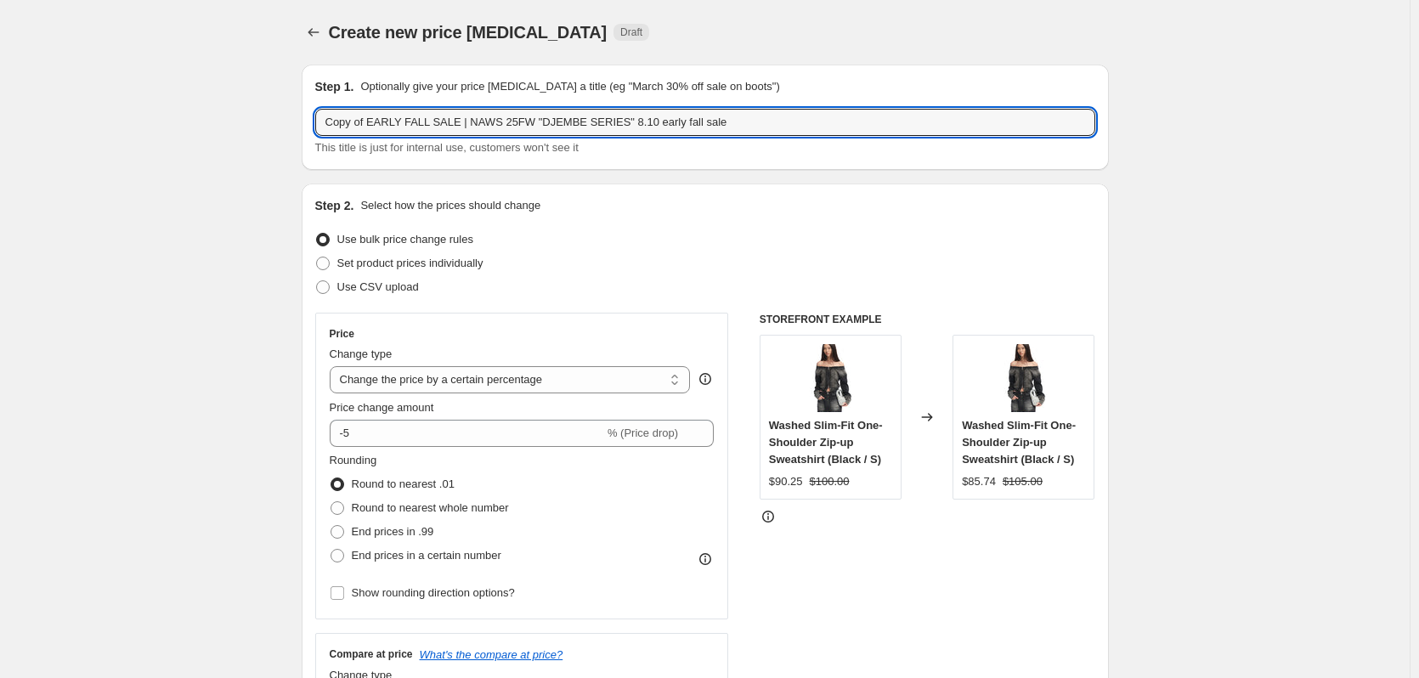
drag, startPoint x: 374, startPoint y: 119, endPoint x: -51, endPoint y: 46, distance: 431.2
click at [0, 46] on html "Home Settings Plans Skip to content Create new price [MEDICAL_DATA]. This page …" at bounding box center [709, 339] width 1419 height 678
click at [802, 258] on div "Set product prices individually" at bounding box center [705, 264] width 780 height 24
drag, startPoint x: 421, startPoint y: 124, endPoint x: 712, endPoint y: 137, distance: 291.8
click at [710, 137] on div "EARLY FALL SALE | NAWS 25FW "DJEMBE SERIES" 8.10 early fall sale This title is …" at bounding box center [705, 133] width 780 height 48
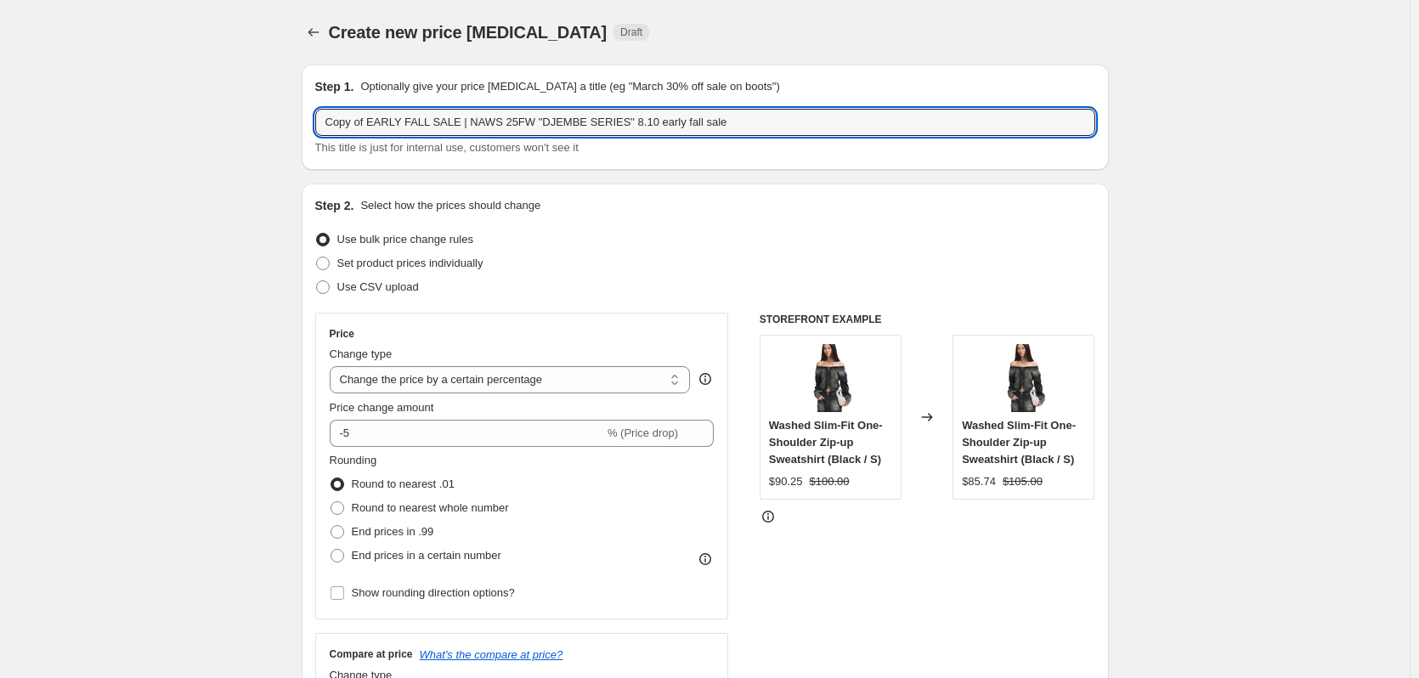
drag, startPoint x: 371, startPoint y: 117, endPoint x: 23, endPoint y: 59, distance: 352.5
drag, startPoint x: 421, startPoint y: 119, endPoint x: 905, endPoint y: 158, distance: 486.0
click at [909, 158] on div "Step 1. Optionally give your price [MEDICAL_DATA] a title (eg "March 30% off sa…" at bounding box center [705, 117] width 807 height 105
click at [674, 120] on input "EARLY FALL SALE | NAWS 25FW "DJEMBE SERIES" 8.10 early fall sale" at bounding box center [705, 122] width 780 height 27
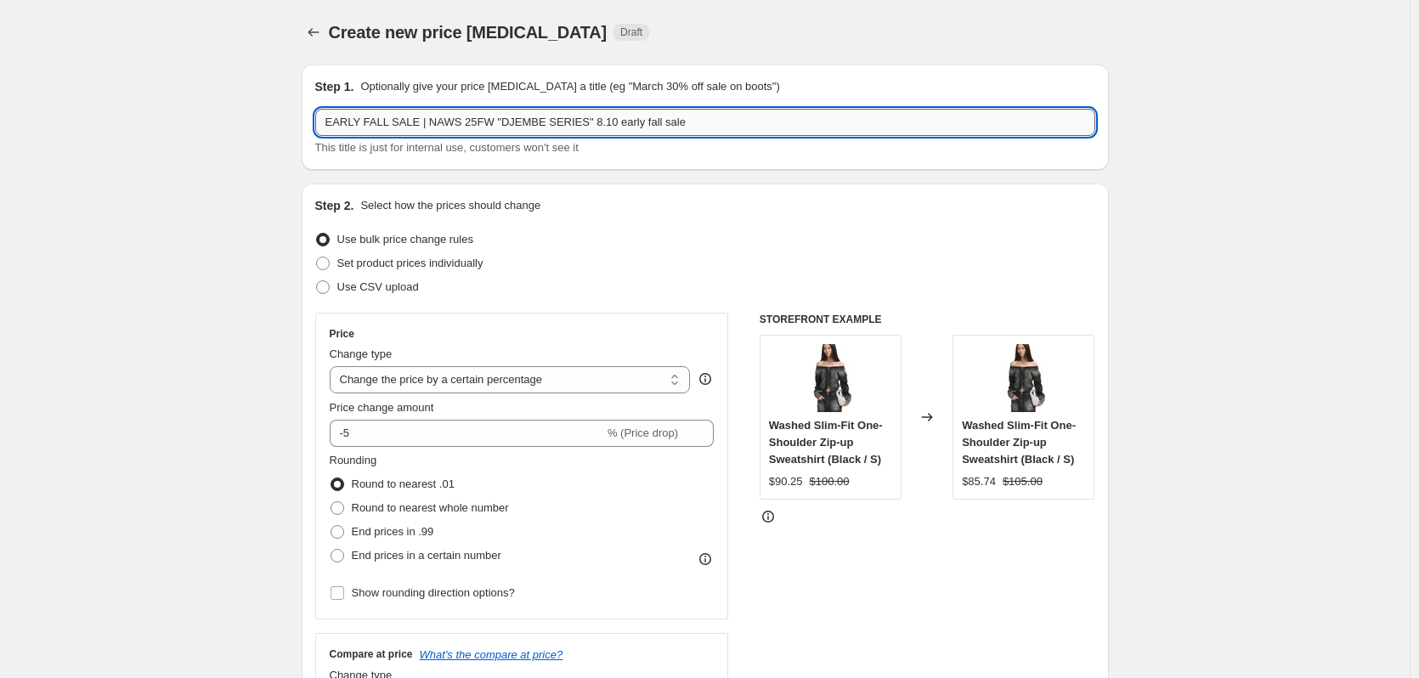
drag, startPoint x: 700, startPoint y: 116, endPoint x: 423, endPoint y: 121, distance: 277.1
click at [423, 121] on input "EARLY FALL SALE | NAWS 25FW "DJEMBE SERIES" 8.10 early fall sale" at bounding box center [705, 122] width 780 height 27
paste input "AGAM 25AW VOL.1"
click at [461, 118] on input "EARLY FALL SALE | AGAM 25AW VOL.1" at bounding box center [705, 122] width 780 height 27
click at [452, 120] on input "EARLY FALL SALE | AGAM 25AW VOL.1" at bounding box center [705, 122] width 780 height 27
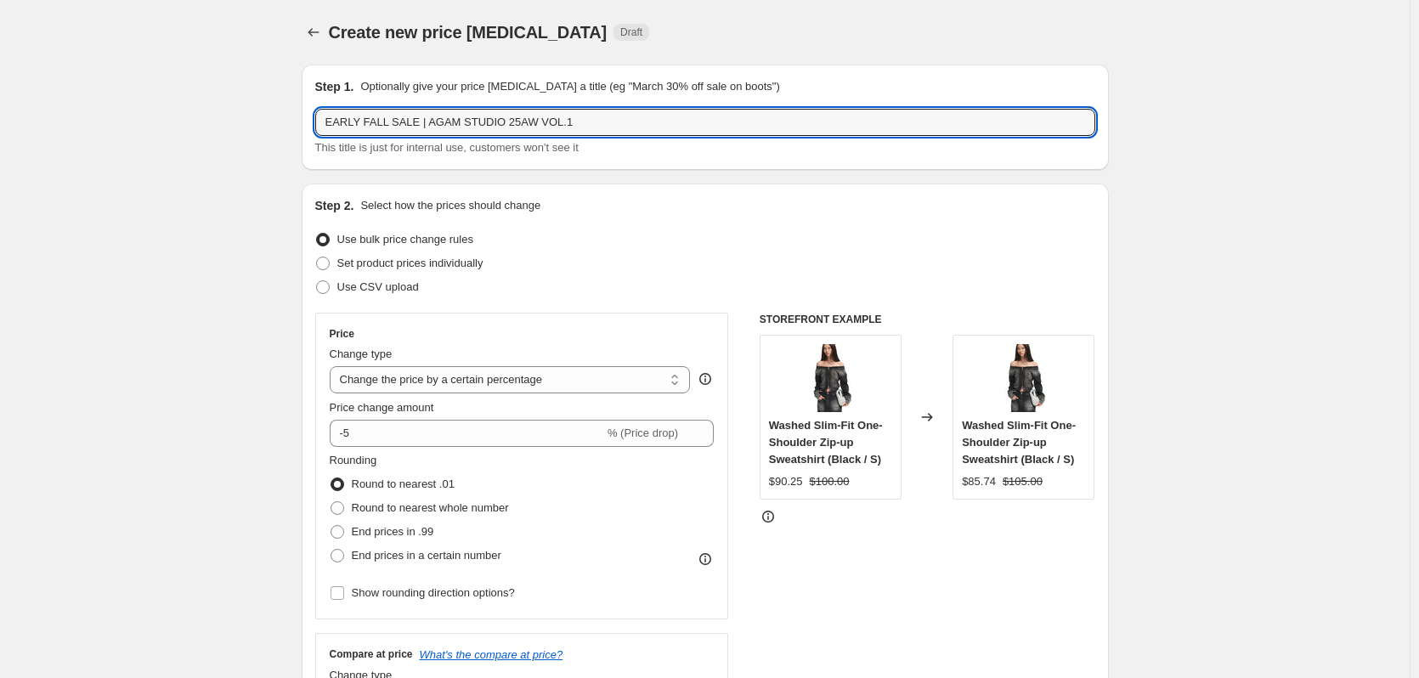
type input "EARLY FALL SALE | AGAM STUDIO 25AW VOL.1"
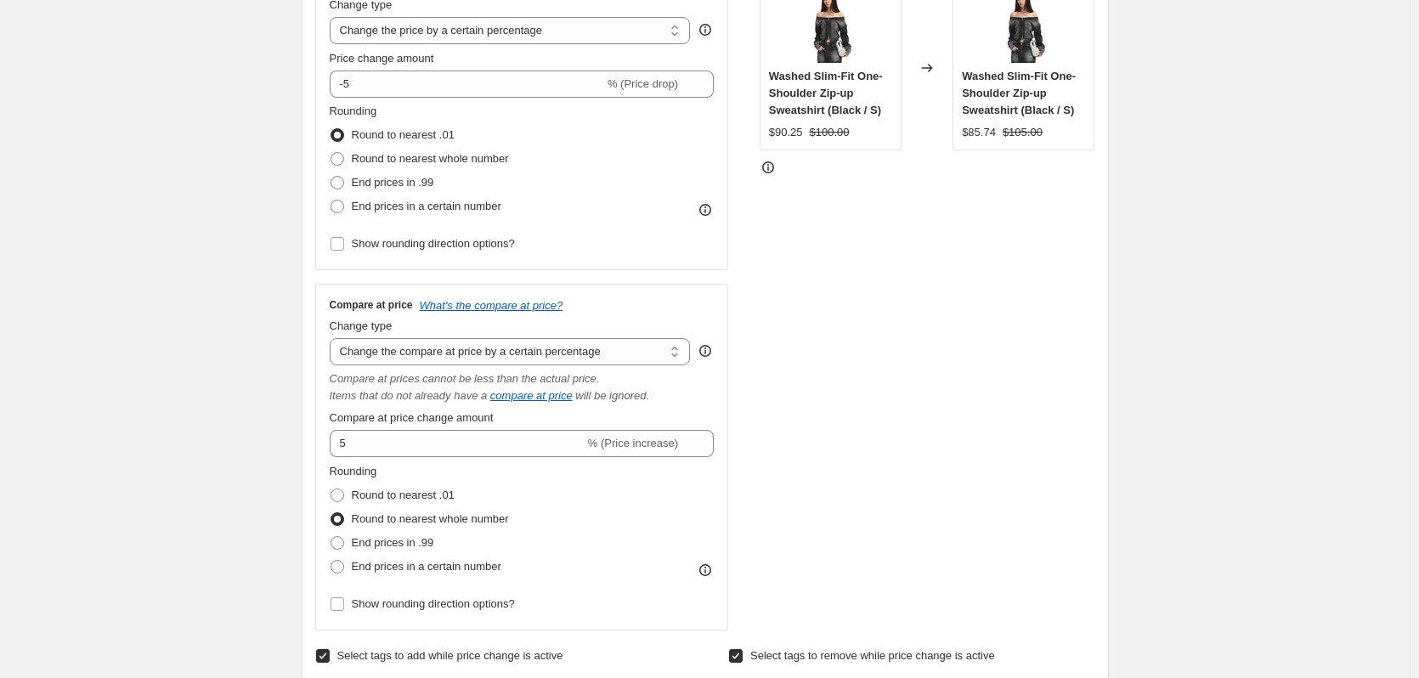
scroll to position [425, 0]
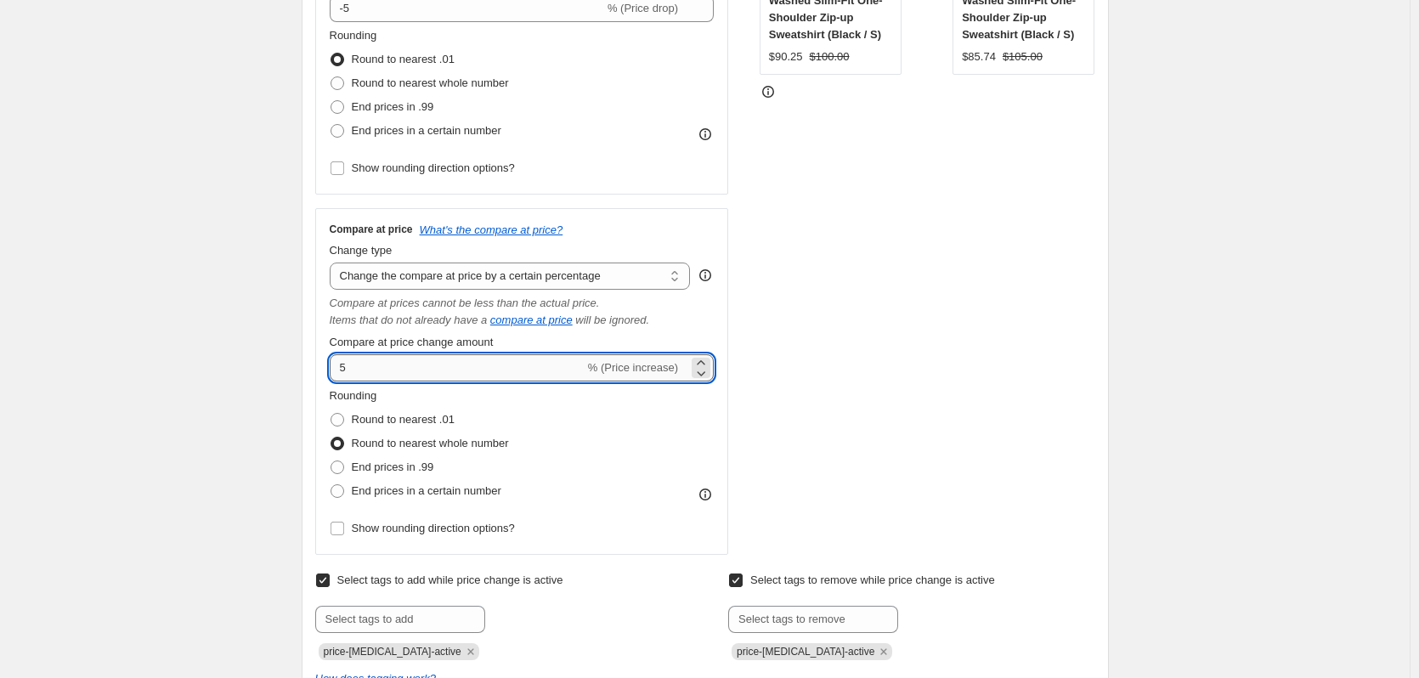
click at [477, 364] on input "5" at bounding box center [457, 367] width 255 height 27
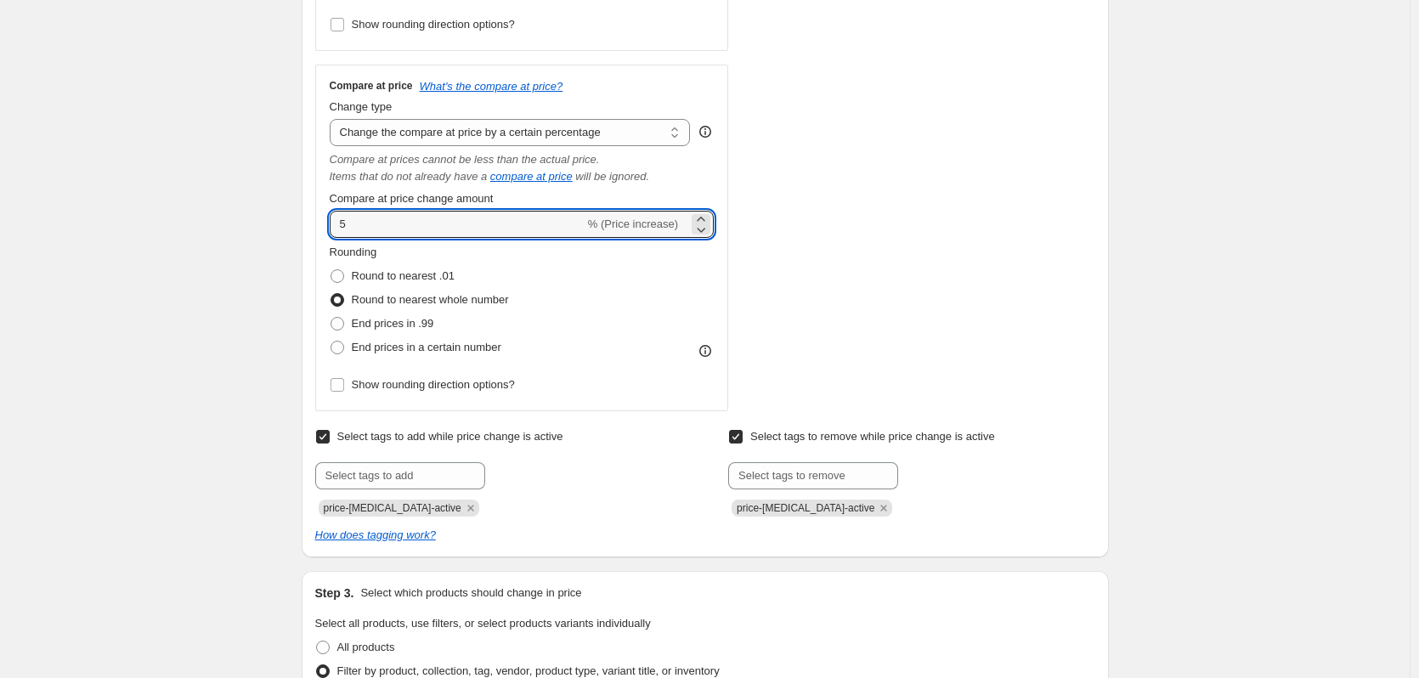
scroll to position [595, 0]
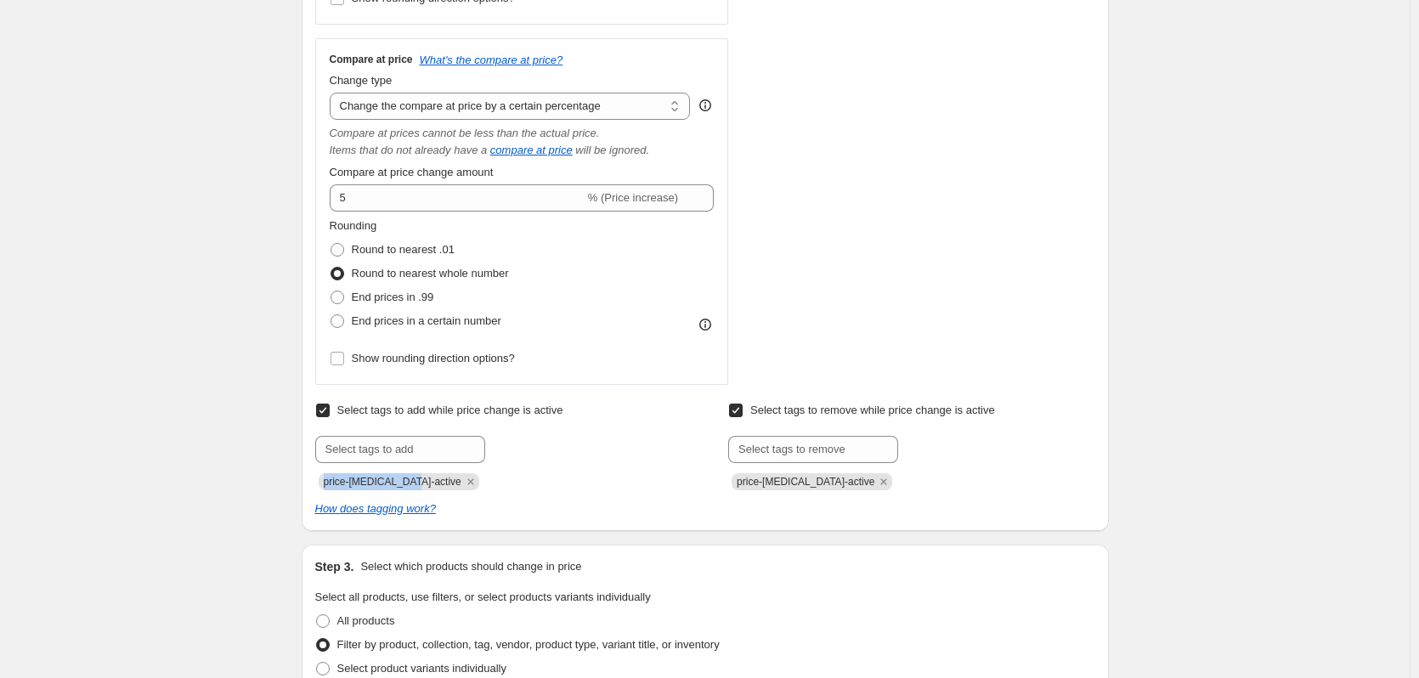
drag, startPoint x: 329, startPoint y: 481, endPoint x: 404, endPoint y: 472, distance: 75.4
click at [413, 482] on span "price-[MEDICAL_DATA]-active" at bounding box center [393, 482] width 138 height 12
click at [548, 445] on div at bounding box center [498, 449] width 366 height 27
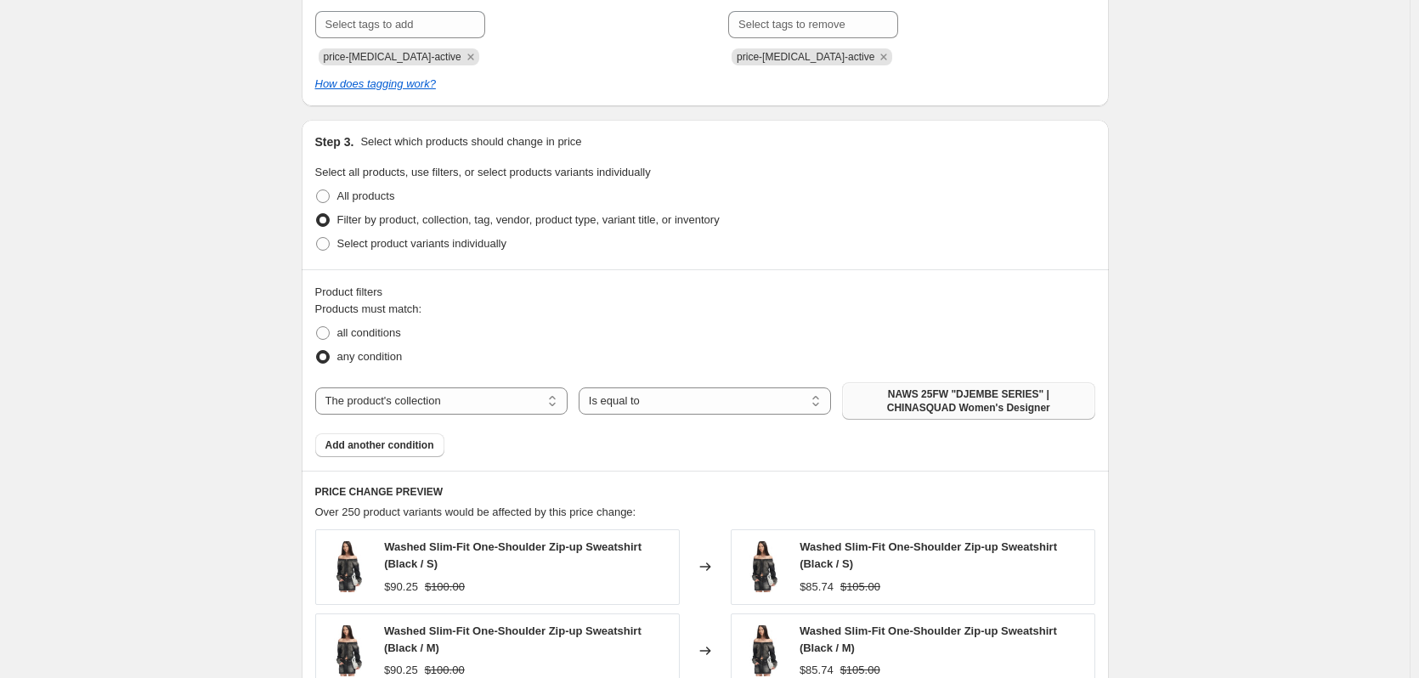
scroll to position [935, 0]
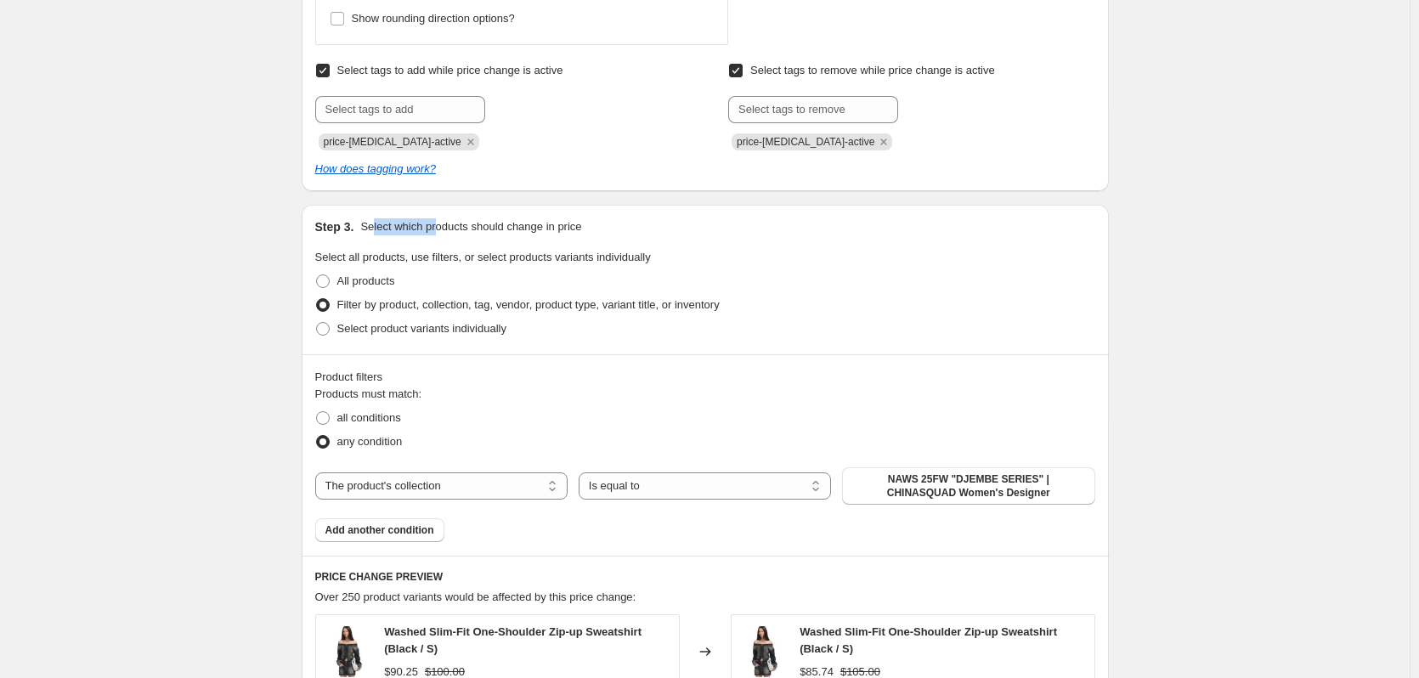
drag, startPoint x: 373, startPoint y: 227, endPoint x: 439, endPoint y: 228, distance: 66.3
click at [439, 228] on p "Select which products should change in price" at bounding box center [470, 226] width 221 height 17
click at [504, 232] on p "Select which products should change in price" at bounding box center [470, 226] width 221 height 17
drag, startPoint x: 626, startPoint y: 233, endPoint x: 427, endPoint y: 224, distance: 199.0
click at [427, 224] on div "Step 3. Select which products should change in price" at bounding box center [705, 226] width 780 height 17
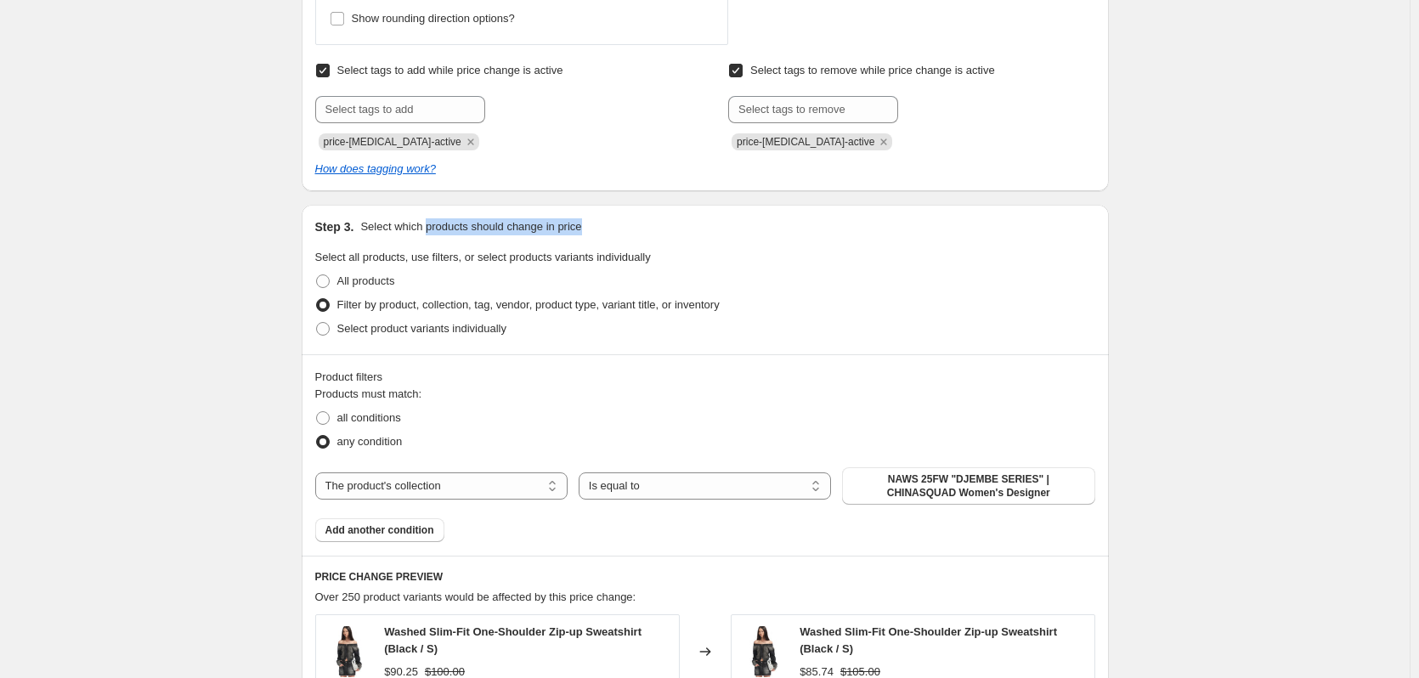
click at [438, 229] on p "Select which products should change in price" at bounding box center [470, 226] width 221 height 17
drag, startPoint x: 320, startPoint y: 372, endPoint x: 348, endPoint y: 385, distance: 30.0
click at [352, 388] on div "Product filters Products must match: all conditions any condition The product T…" at bounding box center [705, 454] width 807 height 201
click at [366, 428] on label "all conditions" at bounding box center [358, 418] width 86 height 24
click at [317, 412] on input "all conditions" at bounding box center [316, 411] width 1 height 1
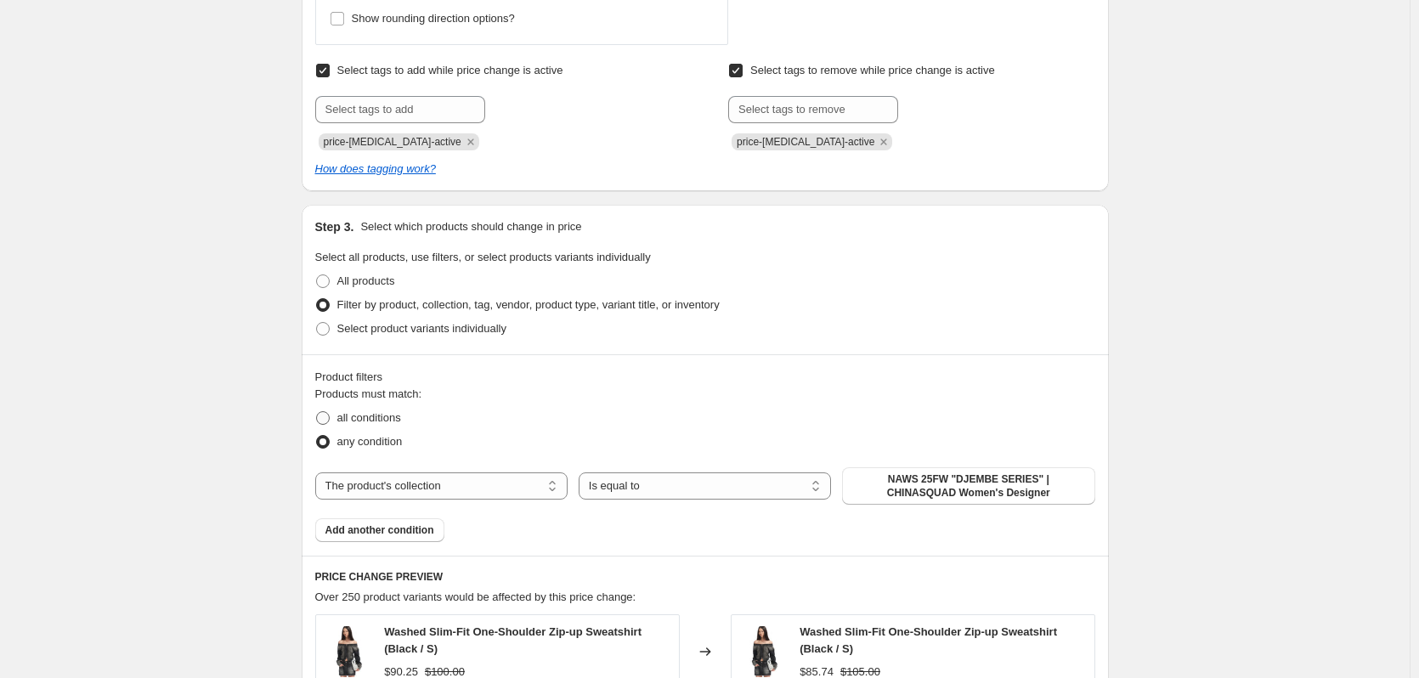
radio input "true"
drag, startPoint x: 369, startPoint y: 441, endPoint x: 521, endPoint y: 471, distance: 155.0
click at [370, 441] on span "any condition" at bounding box center [369, 441] width 65 height 13
click at [317, 436] on input "any condition" at bounding box center [316, 435] width 1 height 1
radio input "true"
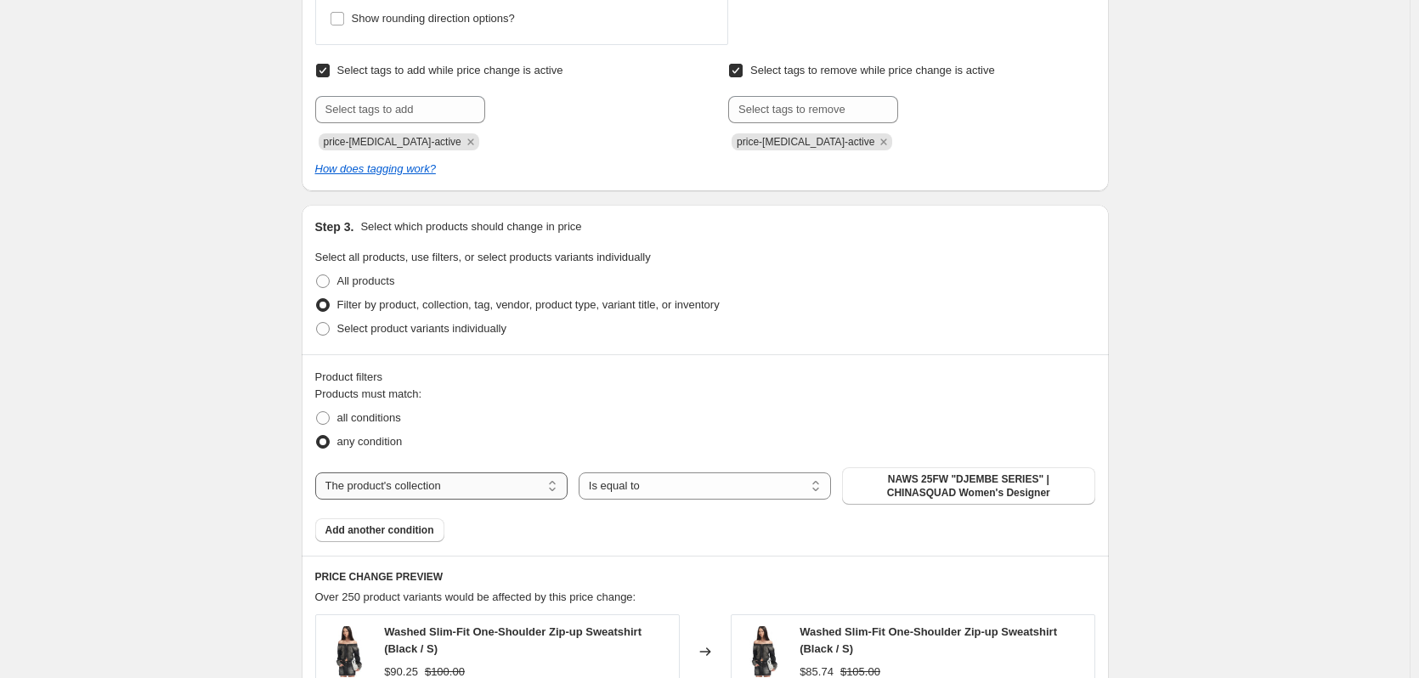
click at [360, 491] on select "The product The product's collection The product's tag The product's vendor The…" at bounding box center [441, 486] width 252 height 27
click at [319, 473] on select "The product The product's collection The product's tag The product's vendor The…" at bounding box center [441, 486] width 252 height 27
click at [720, 487] on select "Is equal to Is not equal to" at bounding box center [705, 486] width 252 height 27
drag, startPoint x: 659, startPoint y: 484, endPoint x: 671, endPoint y: 491, distance: 13.4
click at [660, 484] on select "Is equal to Is not equal to" at bounding box center [705, 486] width 252 height 27
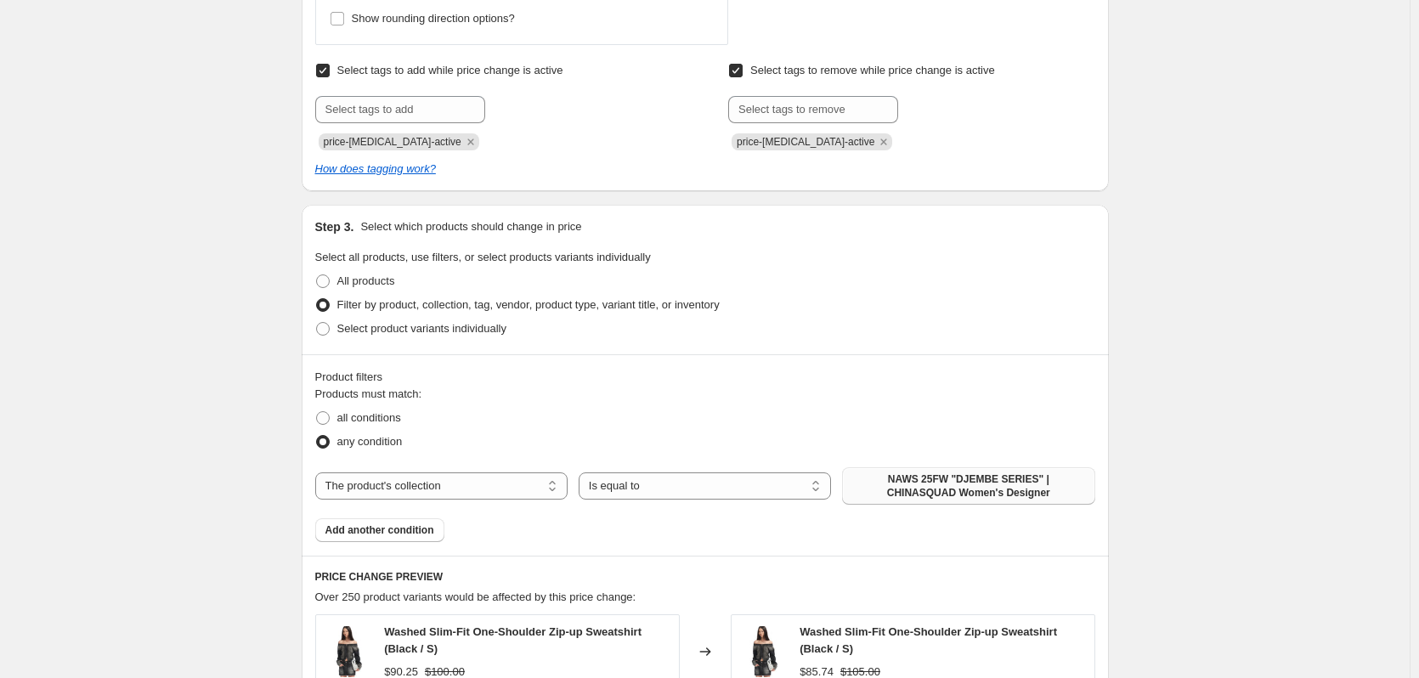
click at [1016, 483] on span "NAWS 25FW "DJEMBE SERIES" | CHINASQUAD Women's Designer" at bounding box center [968, 486] width 232 height 27
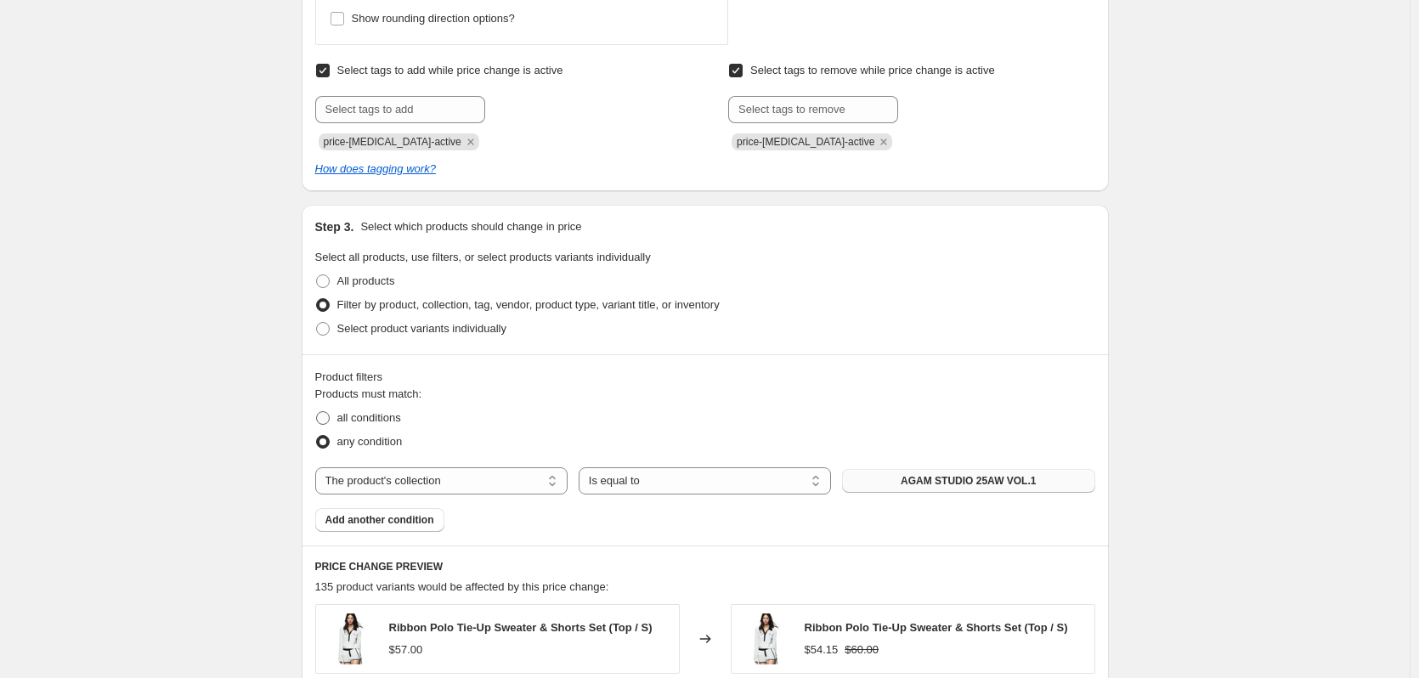
click at [377, 427] on span "all conditions" at bounding box center [369, 418] width 64 height 17
click at [317, 412] on input "all conditions" at bounding box center [316, 411] width 1 height 1
radio input "true"
click at [404, 523] on span "Add another condition" at bounding box center [379, 520] width 109 height 14
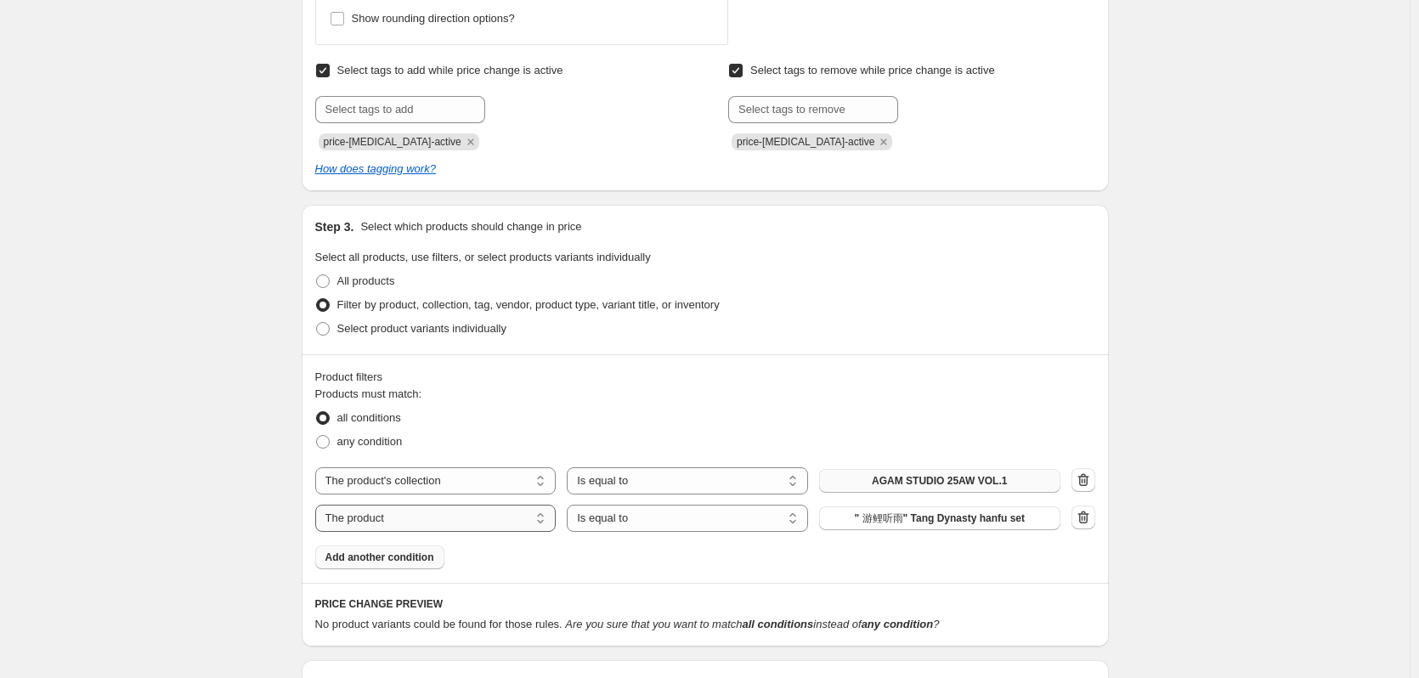
click at [399, 521] on select "The product The product's collection The product's tag The product's vendor The…" at bounding box center [435, 518] width 241 height 27
select select "product_type"
click at [644, 516] on select "Is equal to Is not equal to" at bounding box center [687, 518] width 241 height 27
click at [571, 505] on select "Is equal to Is not equal to" at bounding box center [687, 518] width 241 height 27
click at [932, 524] on span "Accessories" at bounding box center [939, 519] width 60 height 14
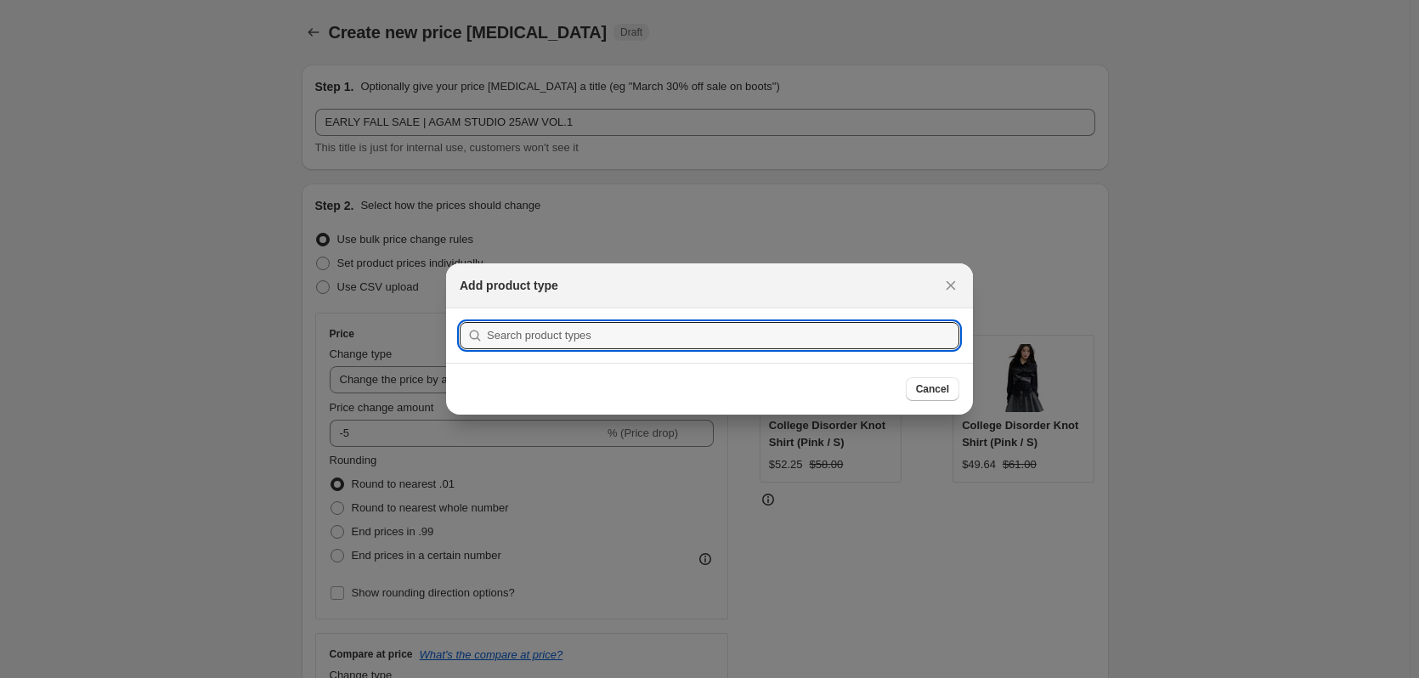
scroll to position [0, 0]
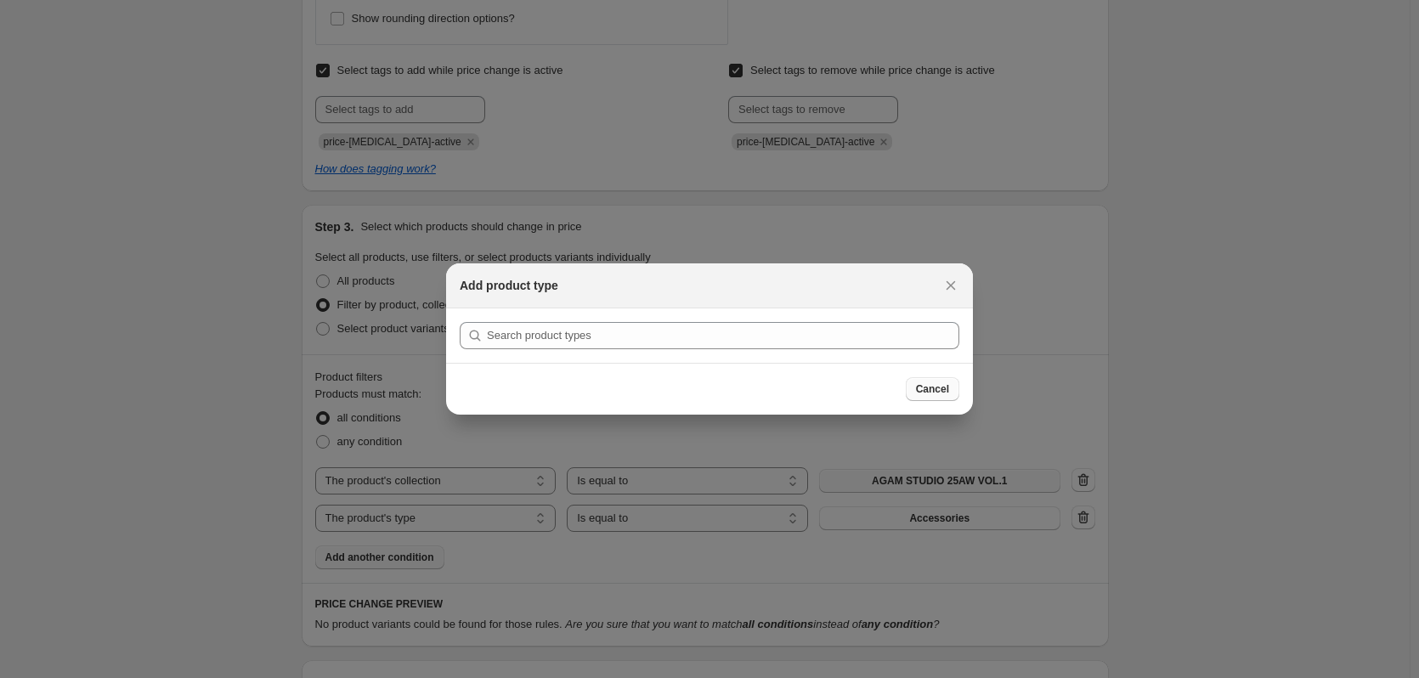
click at [940, 381] on button "Cancel" at bounding box center [933, 389] width 54 height 24
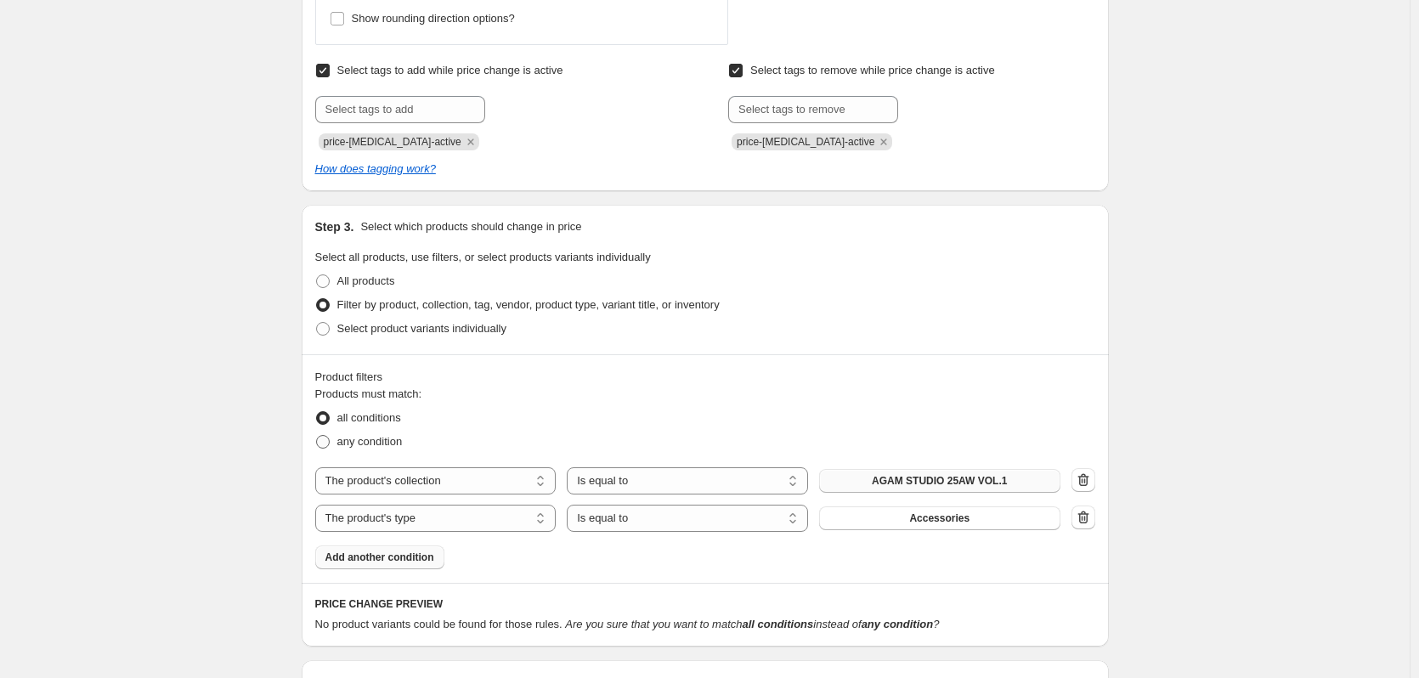
click at [362, 443] on span "any condition" at bounding box center [369, 441] width 65 height 13
click at [317, 436] on input "any condition" at bounding box center [316, 435] width 1 height 1
radio input "true"
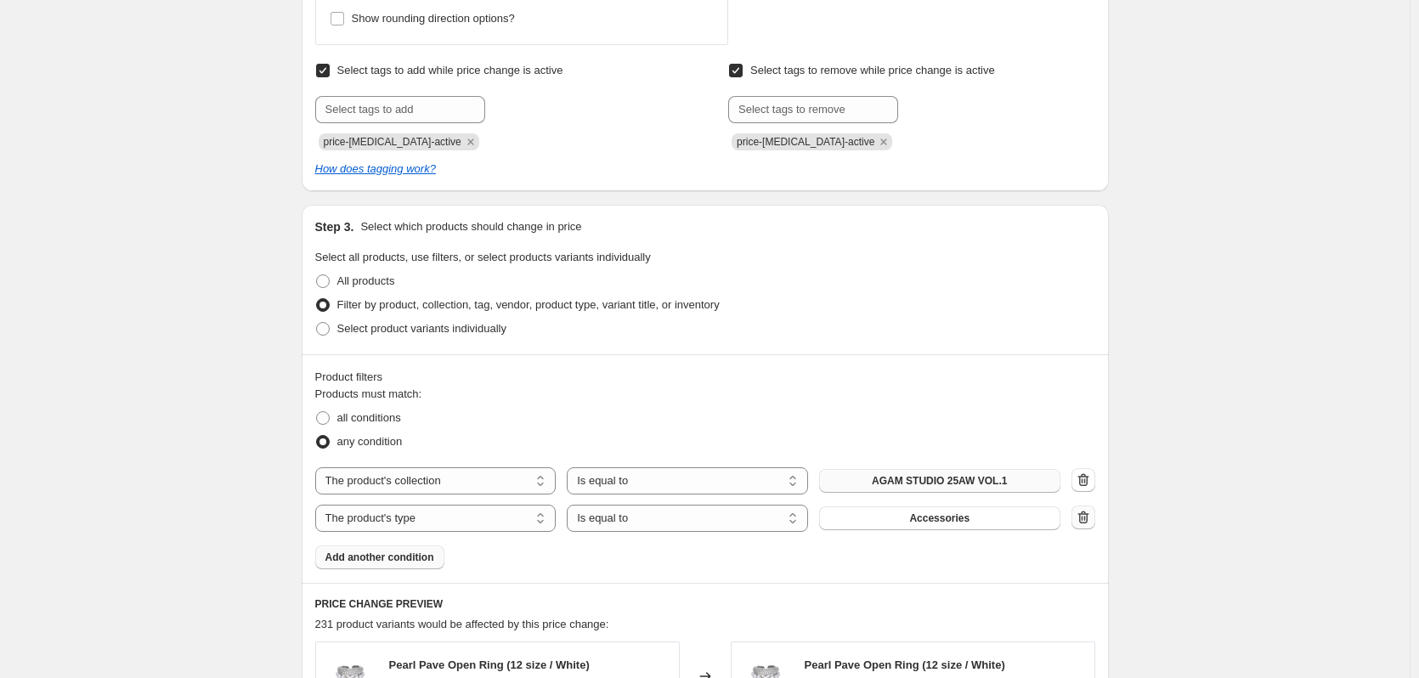
click at [1080, 516] on icon "button" at bounding box center [1083, 517] width 17 height 17
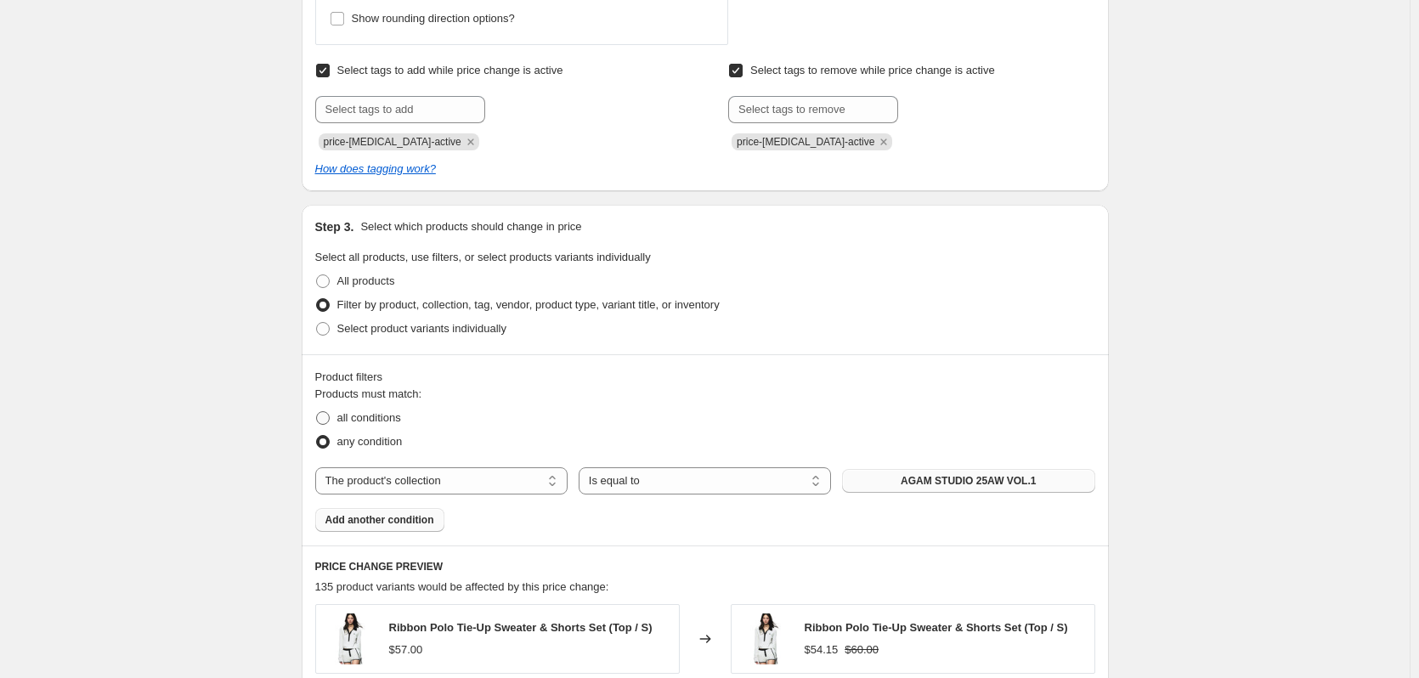
click at [340, 420] on label "all conditions" at bounding box center [358, 418] width 86 height 24
click at [317, 412] on input "all conditions" at bounding box center [316, 411] width 1 height 1
radio input "true"
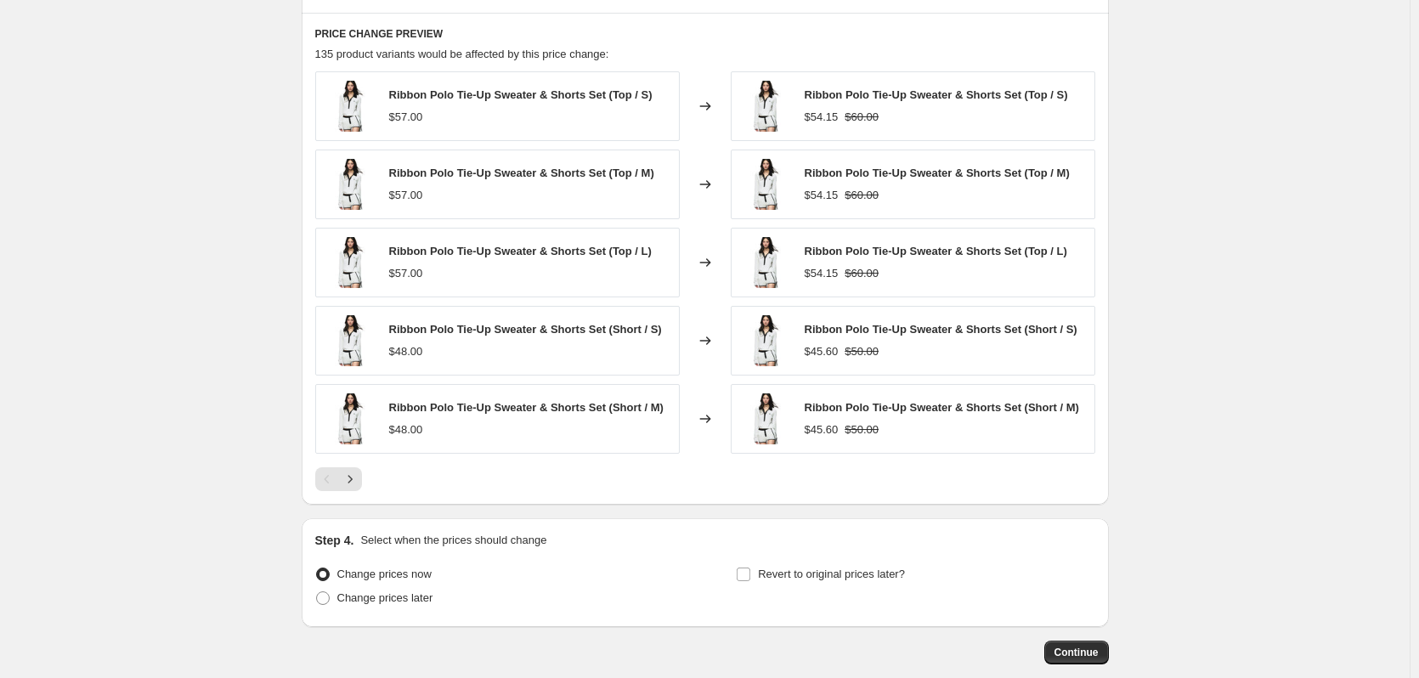
scroll to position [1559, 0]
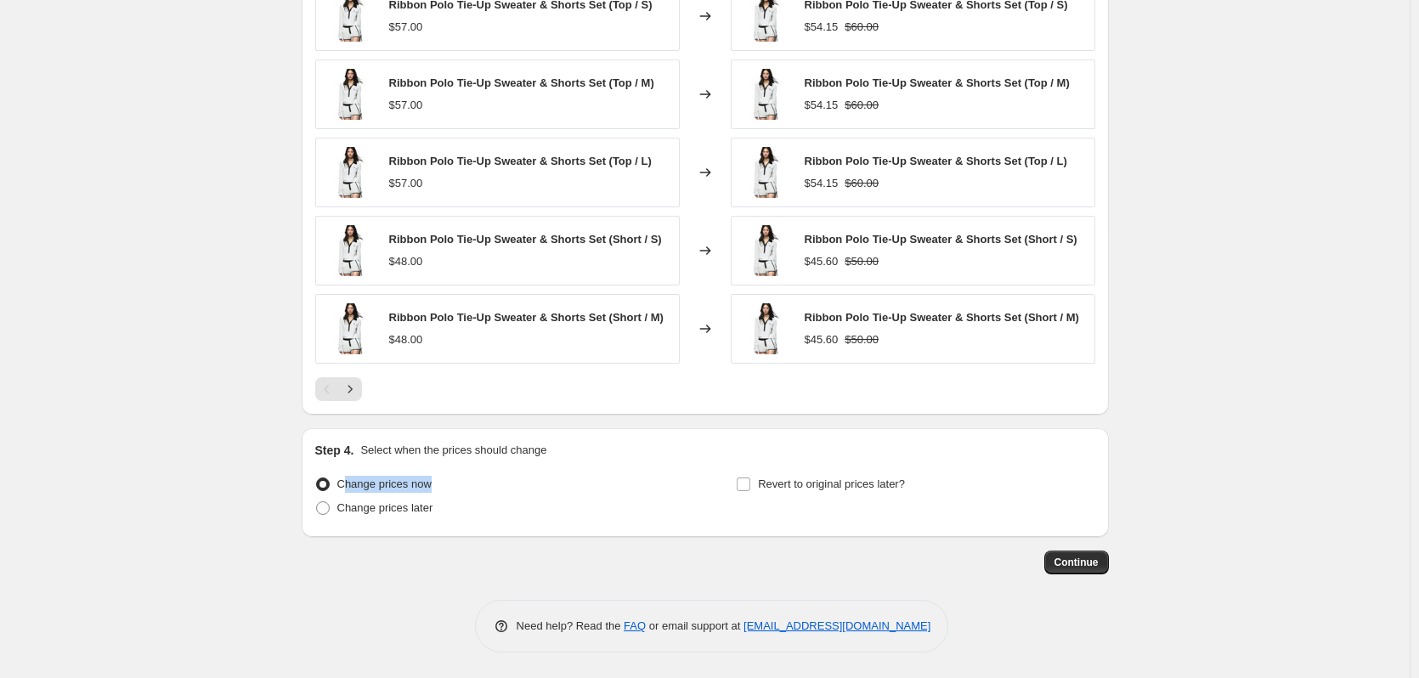
drag, startPoint x: 347, startPoint y: 486, endPoint x: 443, endPoint y: 484, distance: 96.0
click at [439, 484] on div "Change prices now" at bounding box center [494, 485] width 359 height 24
drag, startPoint x: 452, startPoint y: 487, endPoint x: 492, endPoint y: 491, distance: 40.2
click at [454, 487] on div "Change prices now" at bounding box center [494, 485] width 359 height 24
click at [842, 490] on span "Revert to original prices later?" at bounding box center [831, 484] width 147 height 13
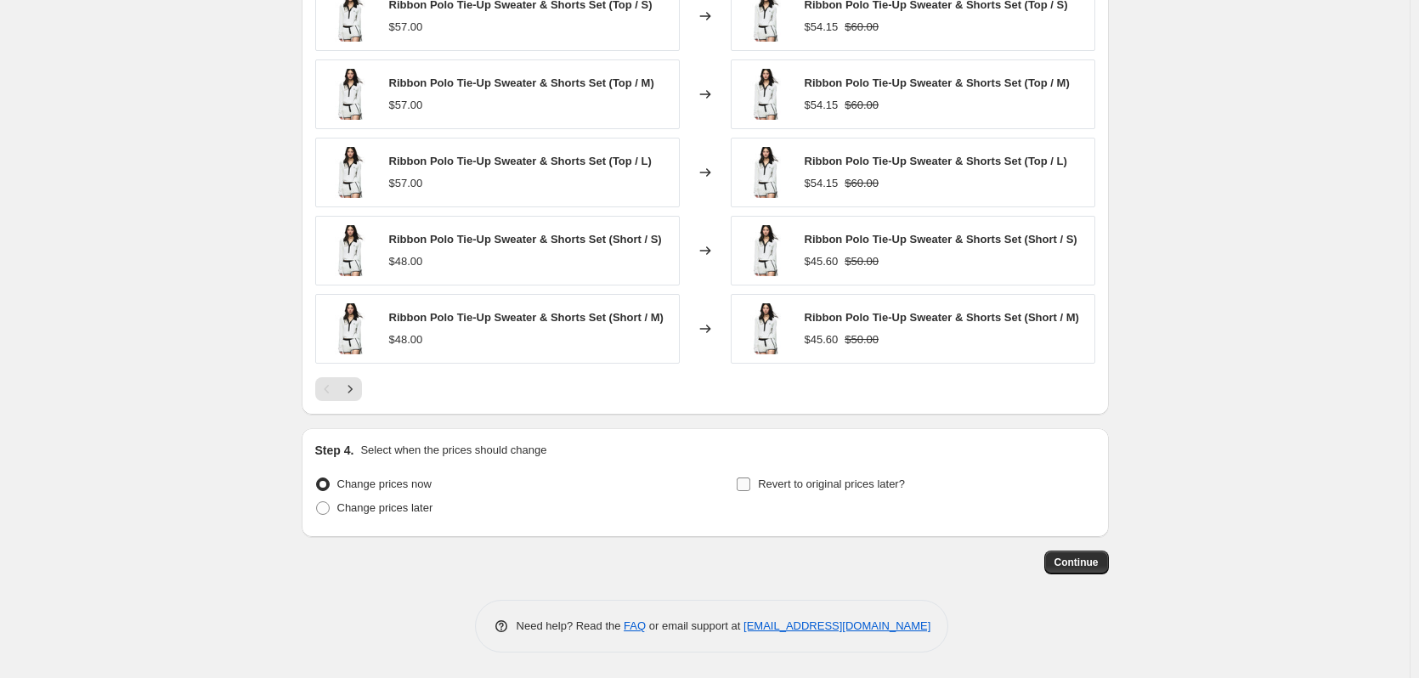
click at [750, 490] on input "Revert to original prices later?" at bounding box center [744, 485] width 14 height 14
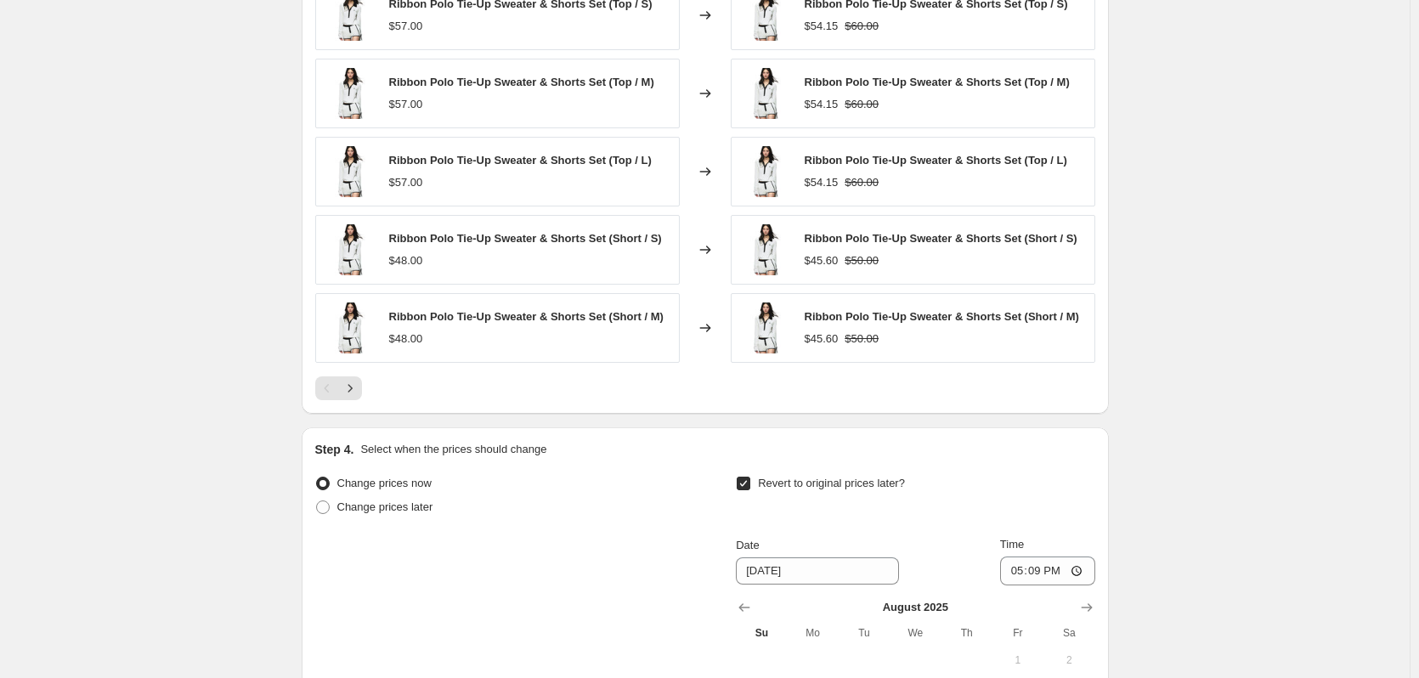
click at [746, 486] on input "Revert to original prices later?" at bounding box center [744, 484] width 14 height 14
checkbox input "false"
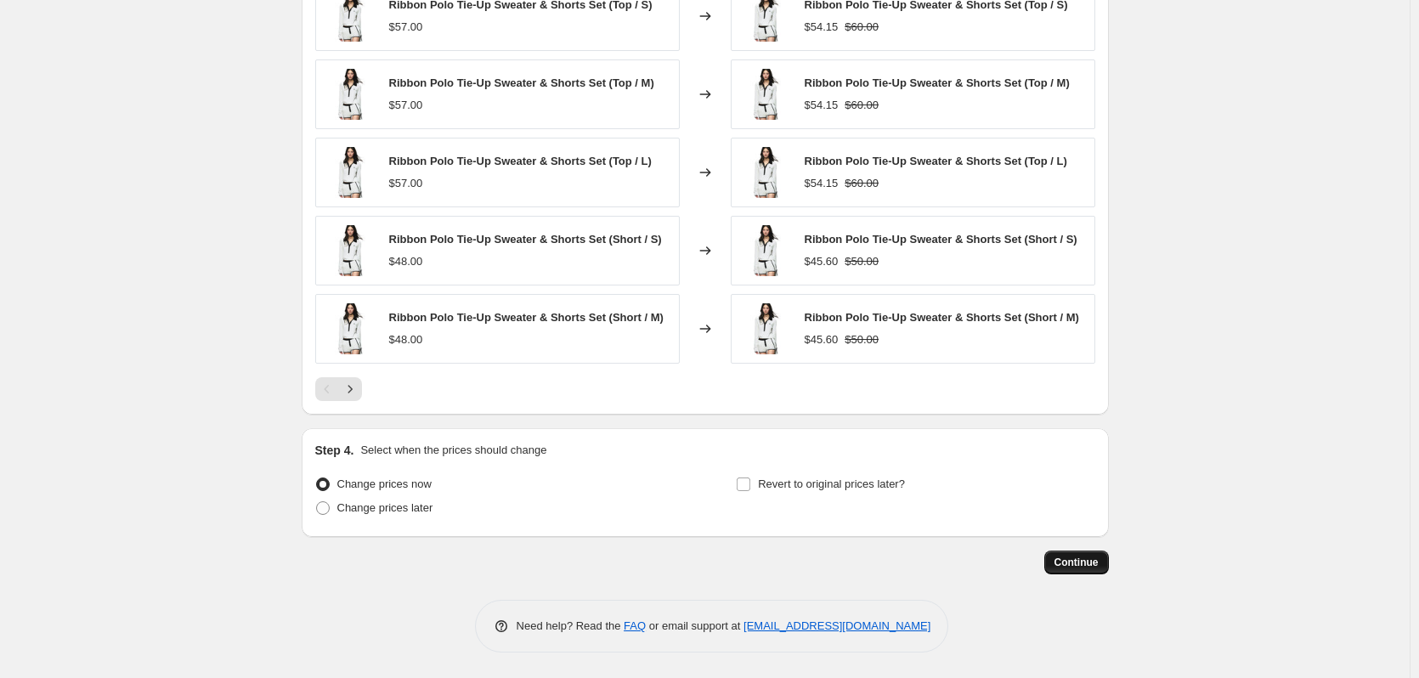
click at [1107, 558] on button "Continue" at bounding box center [1076, 563] width 65 height 24
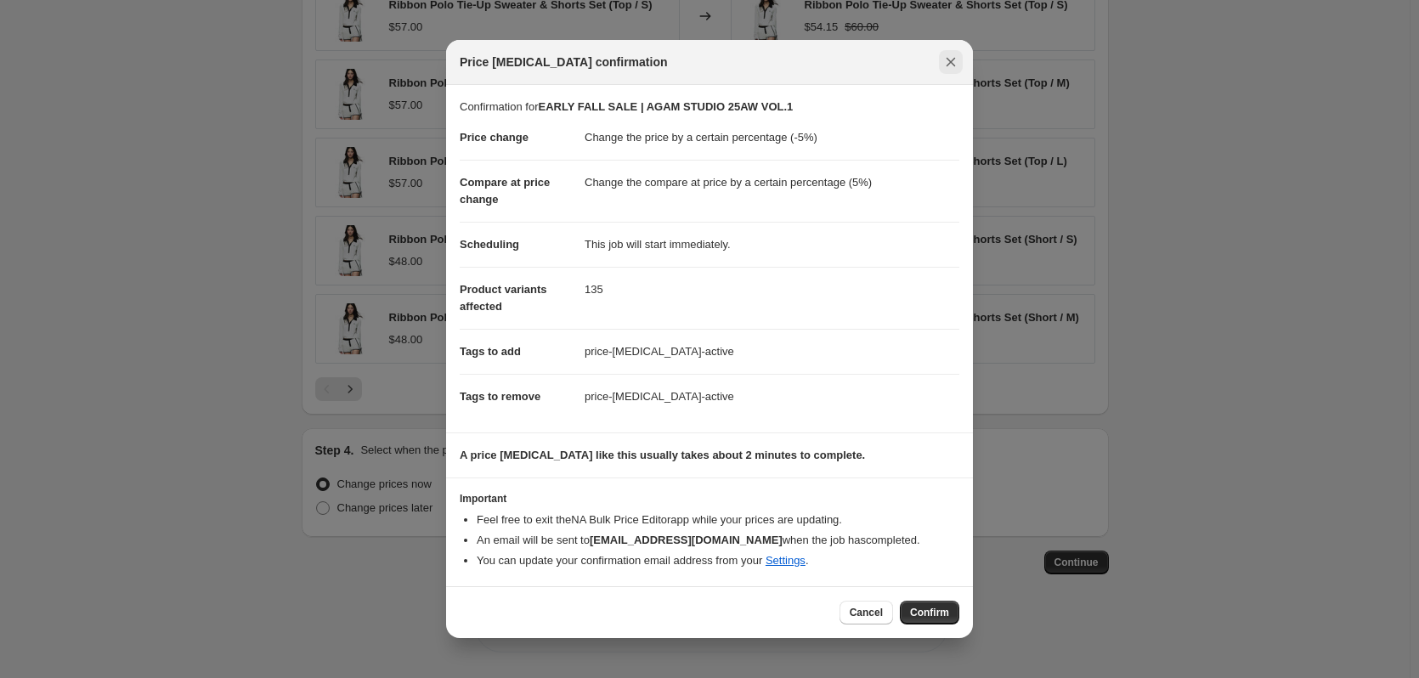
click at [948, 59] on icon "Close" at bounding box center [951, 62] width 9 height 9
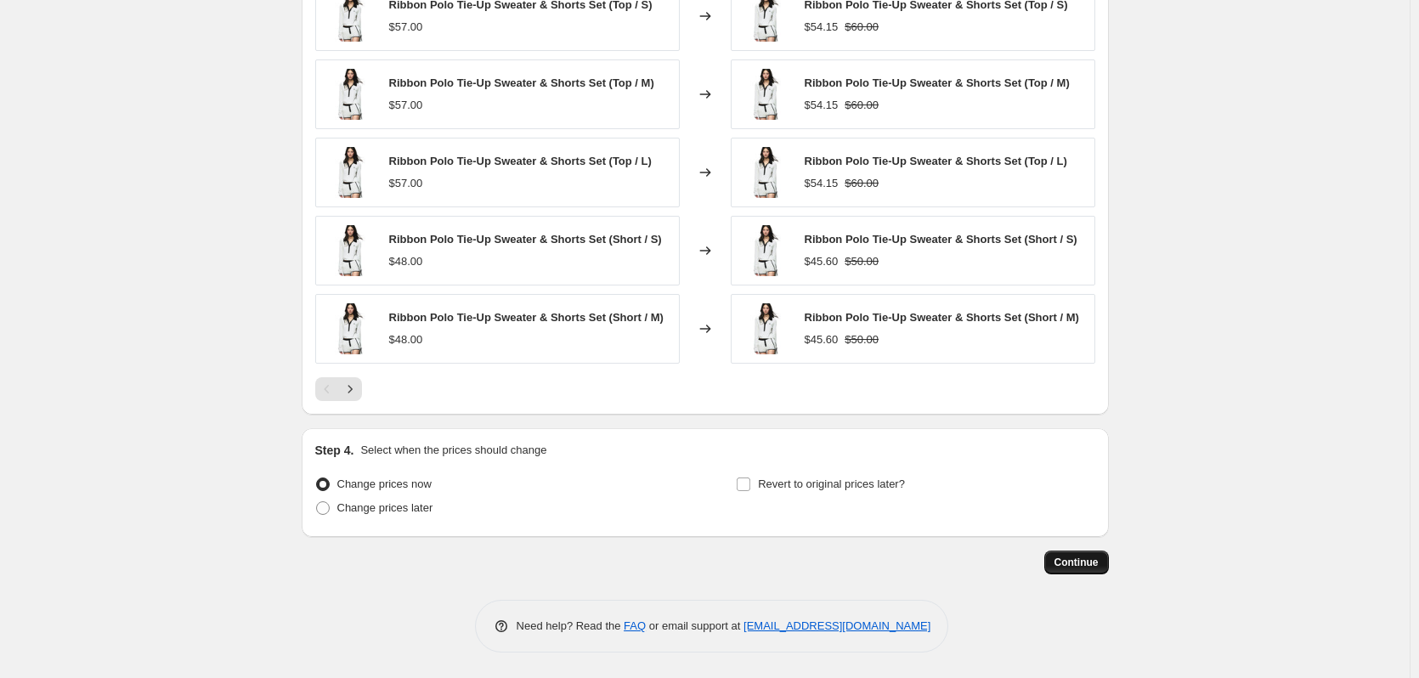
click at [1077, 563] on span "Continue" at bounding box center [1077, 563] width 44 height 14
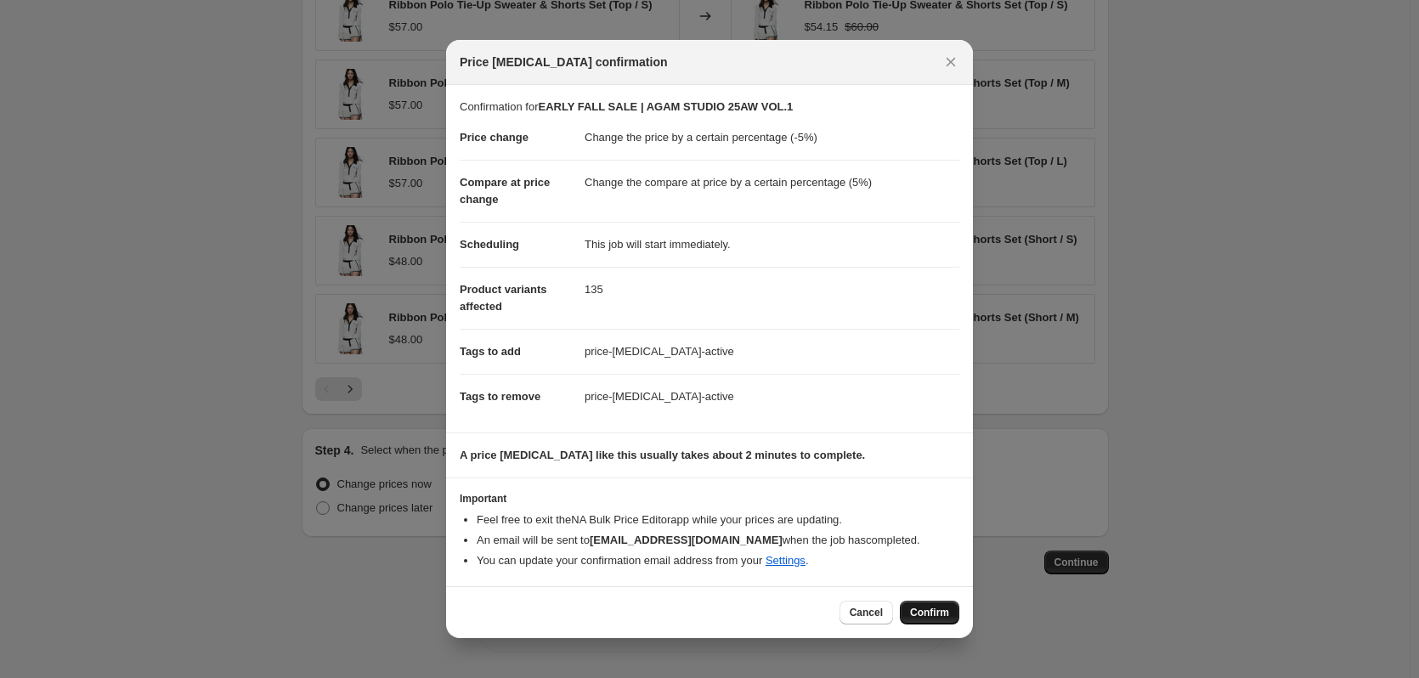
click at [913, 613] on span "Confirm" at bounding box center [929, 613] width 39 height 14
type input "EARLY FALL SALE | AGAM STUDIO 25AW VOL.1"
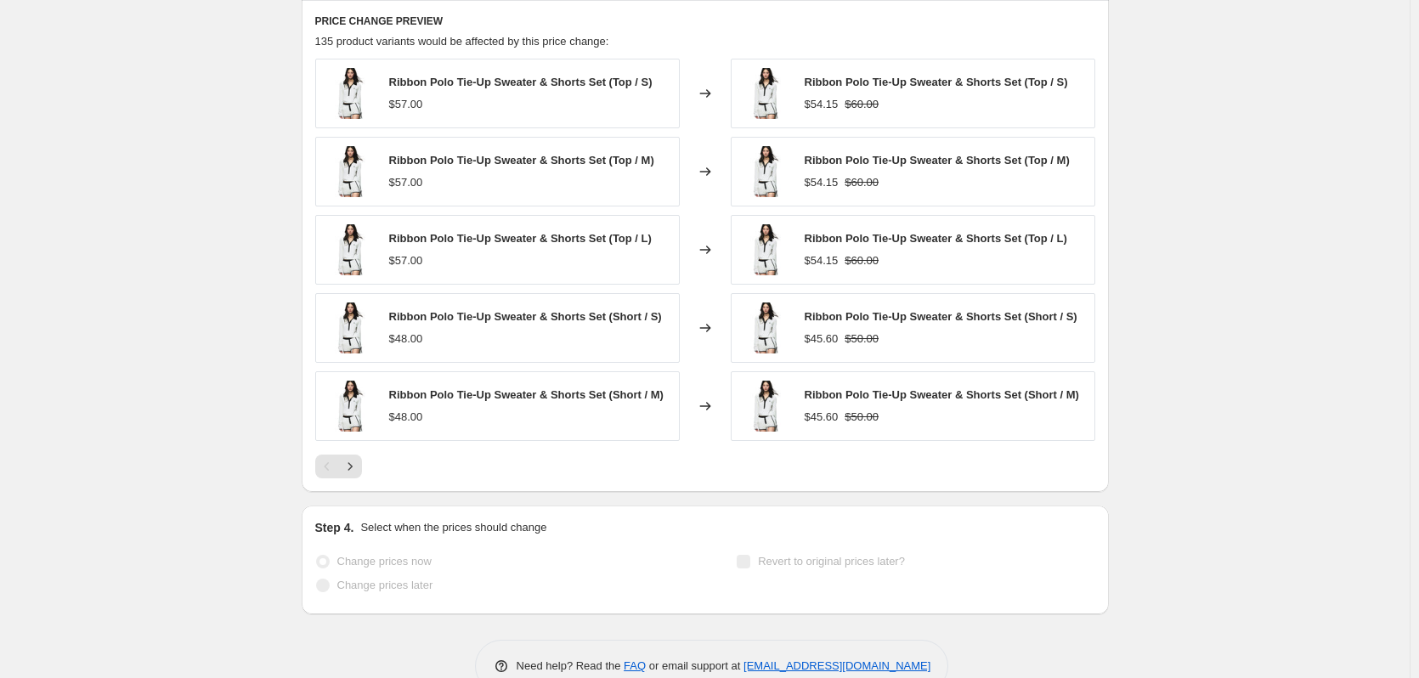
scroll to position [1603, 0]
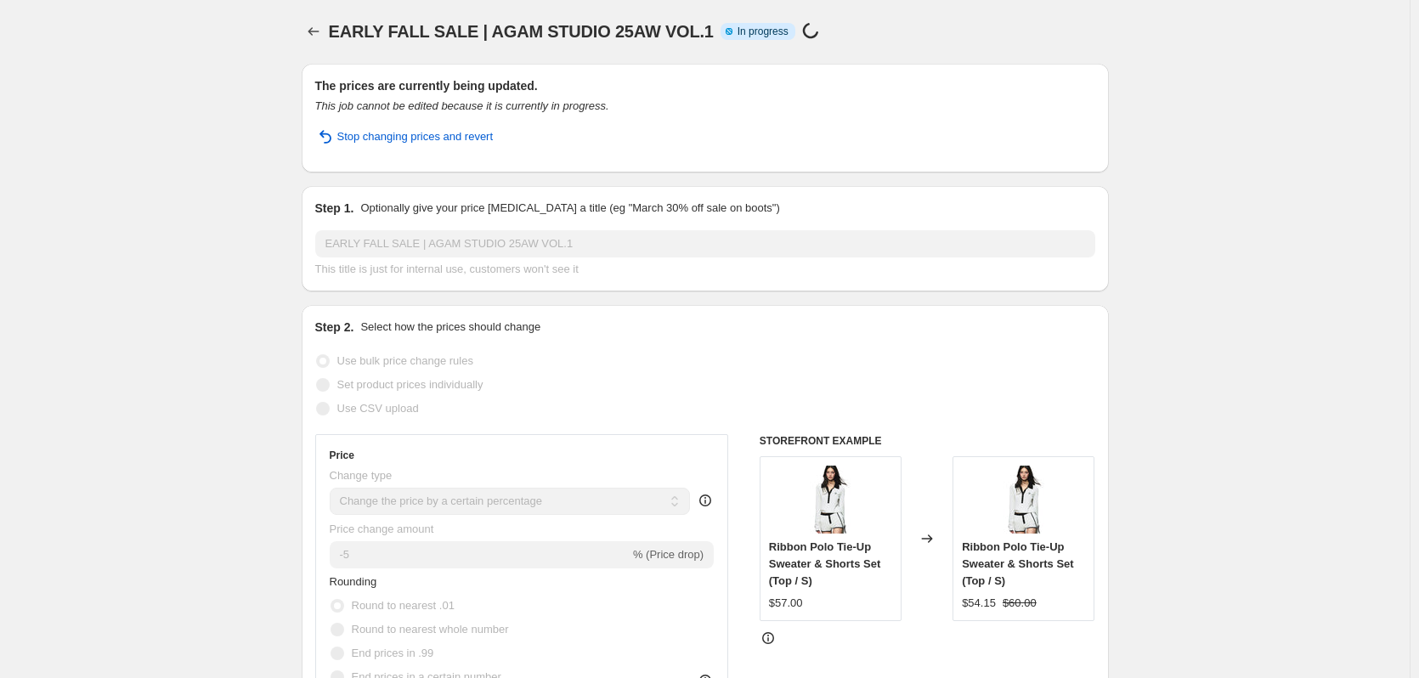
scroll to position [0, 0]
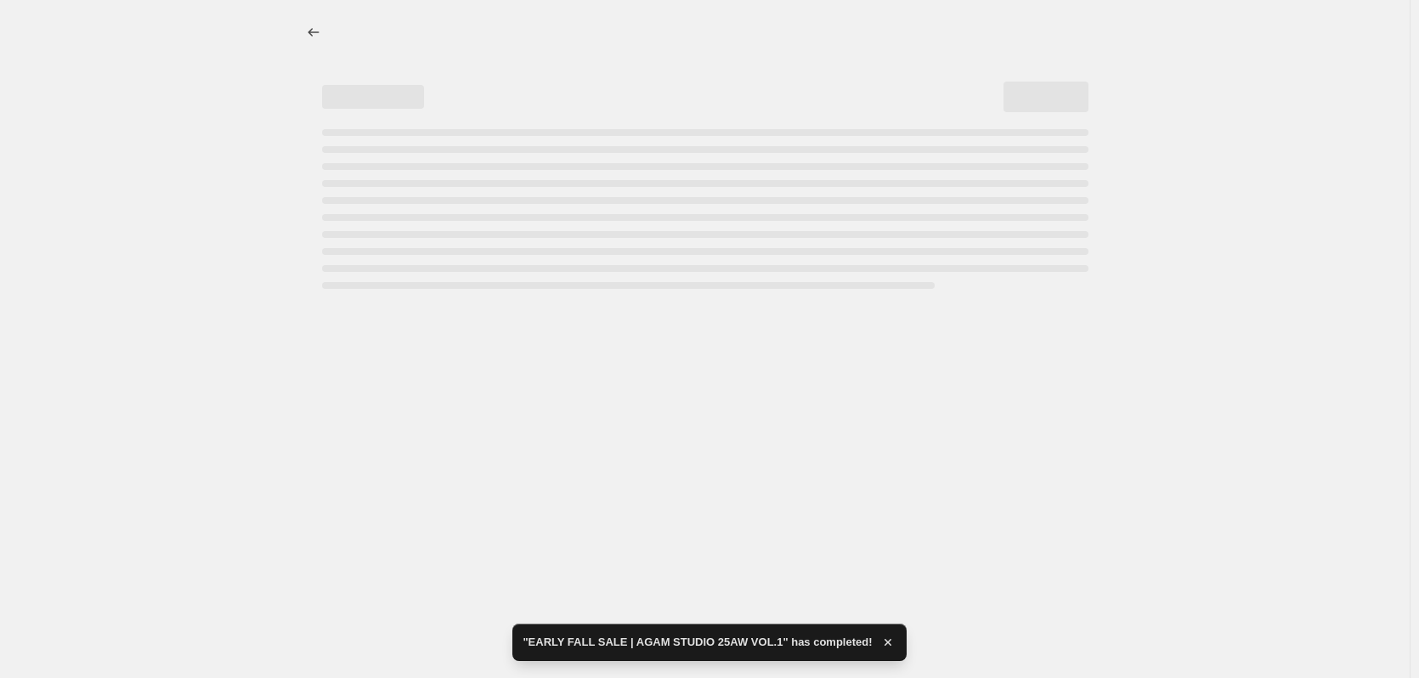
select select "percentage"
select select "collection"
